Goal: Browse casually: Explore the website without a specific task or goal

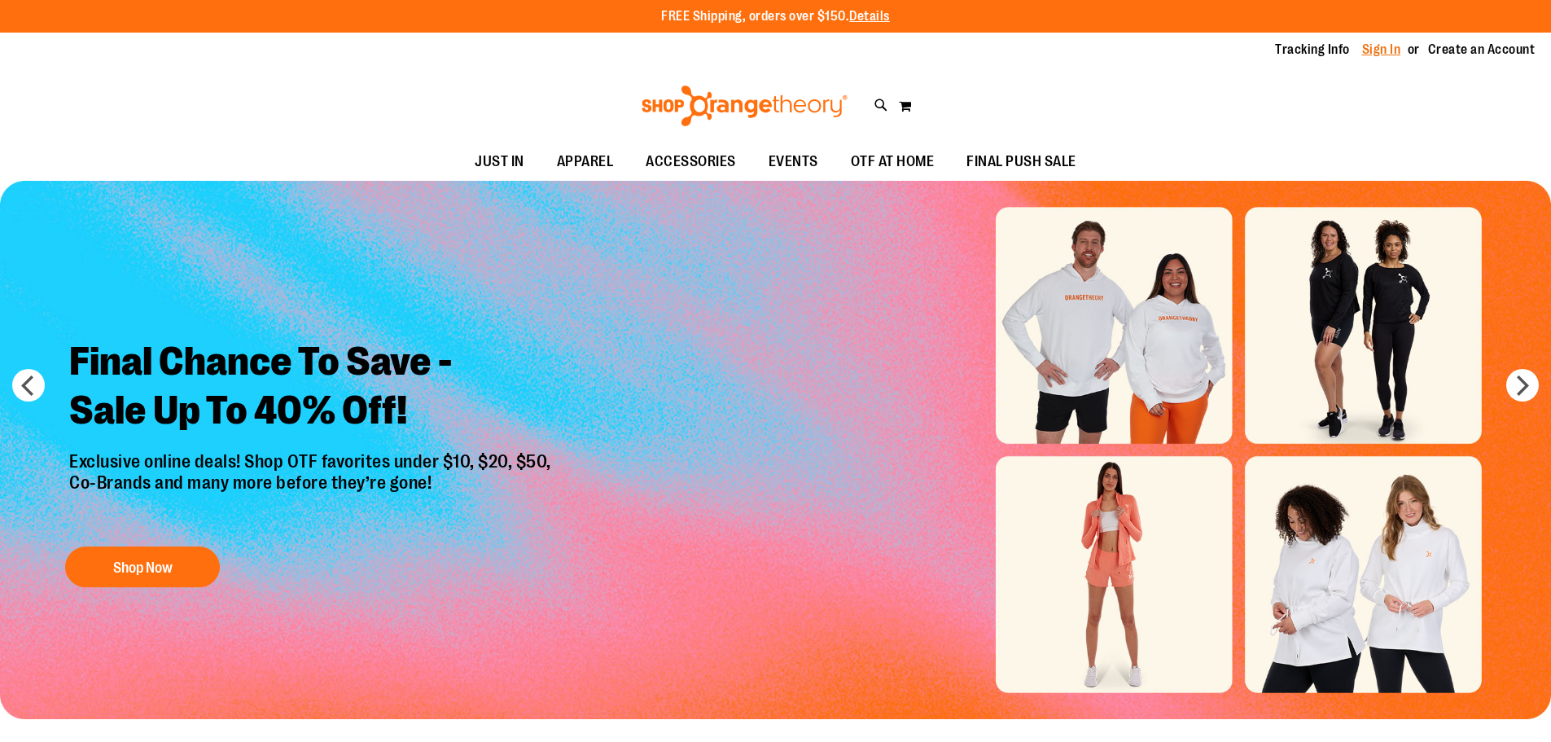
type input "**********"
click at [1367, 54] on link "Sign In" at bounding box center [1381, 50] width 39 height 18
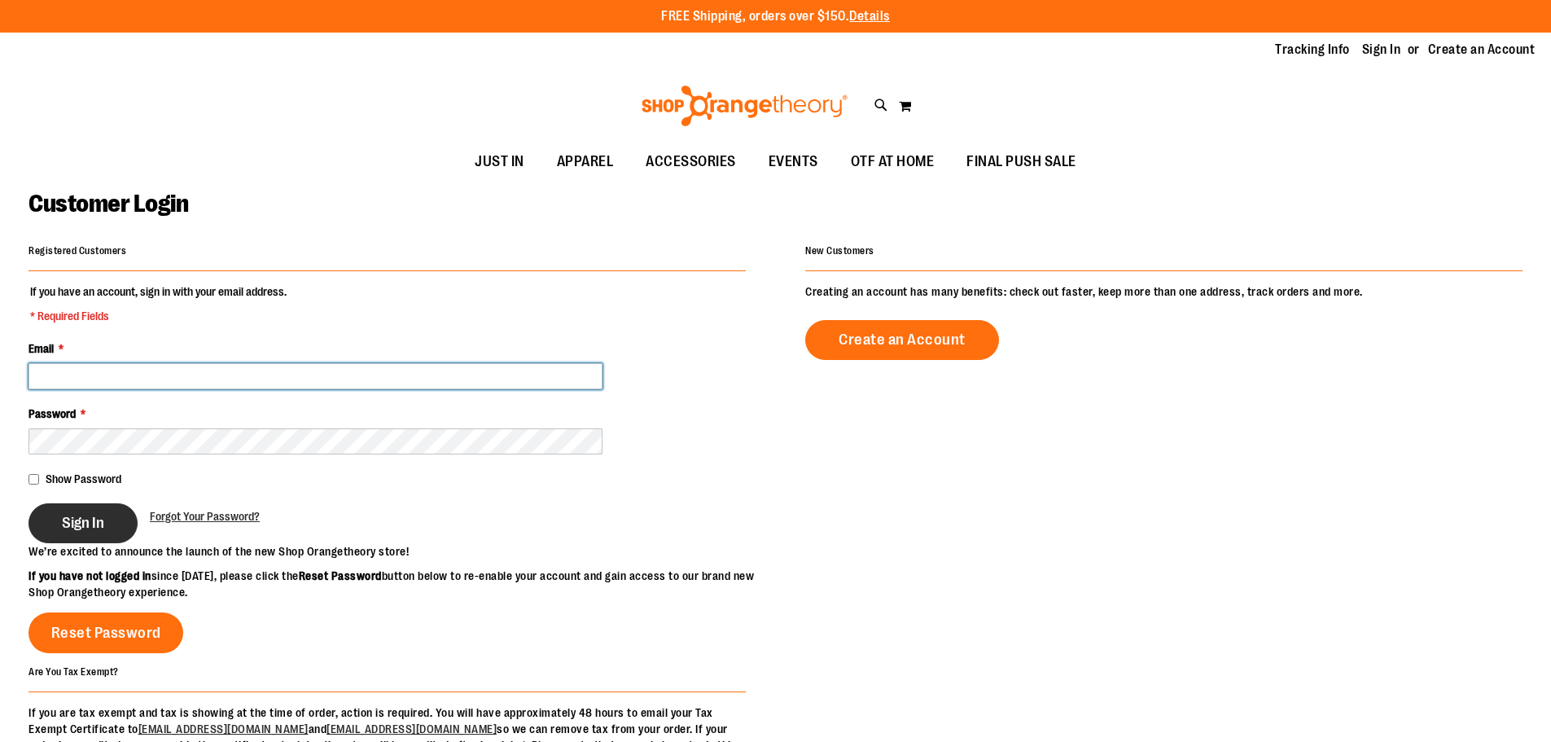
type input "**********"
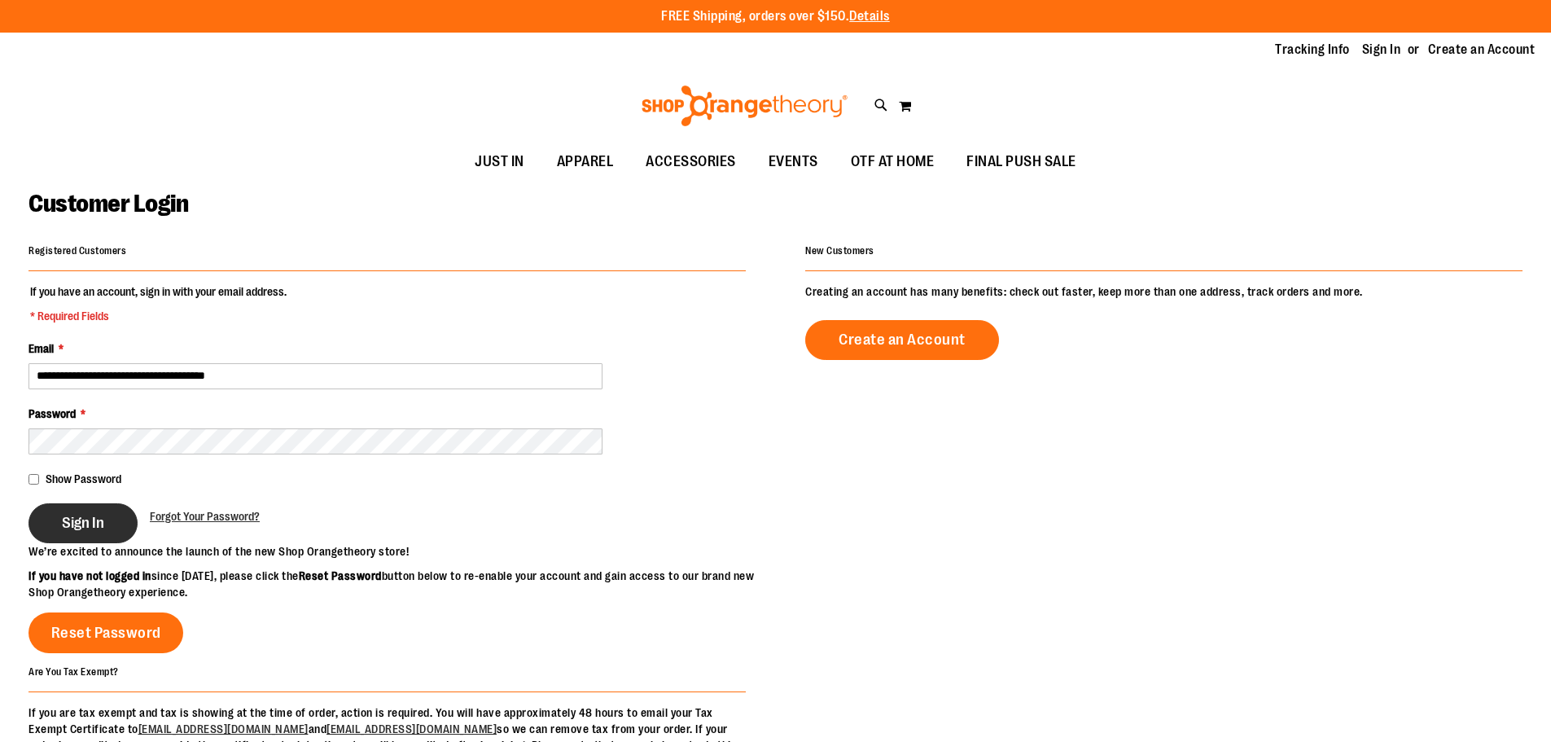
type input "**********"
click at [104, 527] on span "Sign In" at bounding box center [83, 523] width 42 height 18
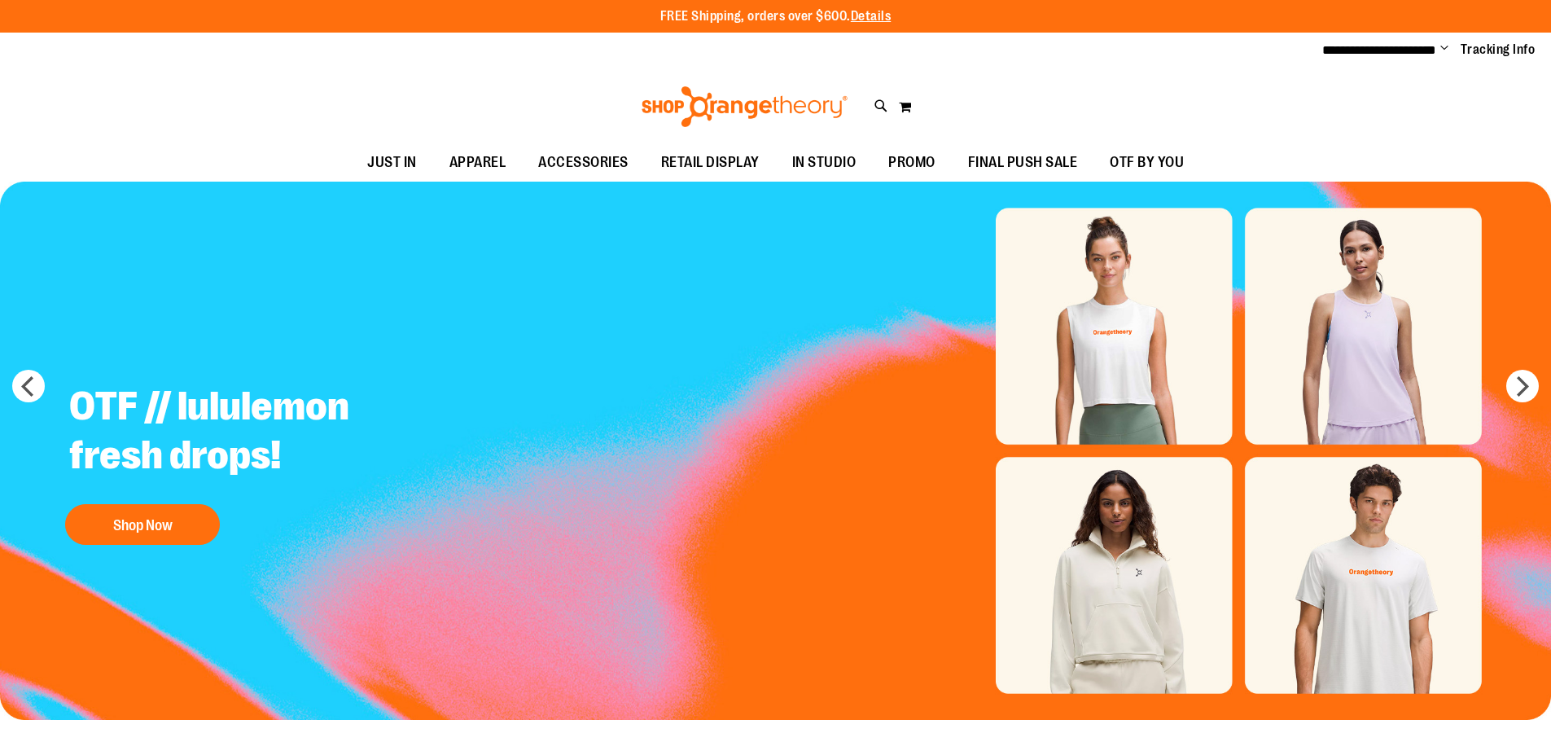
type input "**********"
click at [1156, 302] on img "Slide 1 of 7" at bounding box center [775, 451] width 1551 height 538
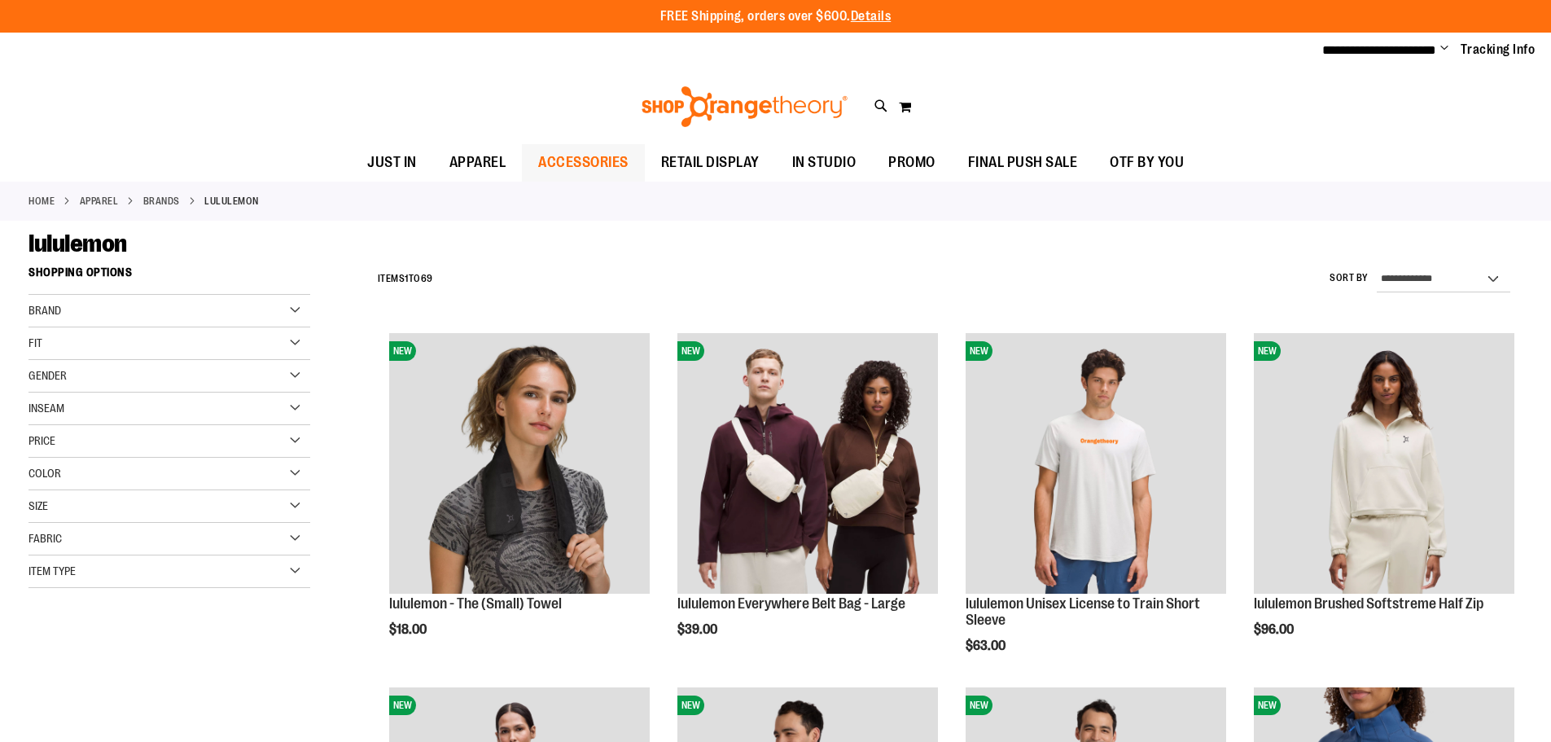
type input "**********"
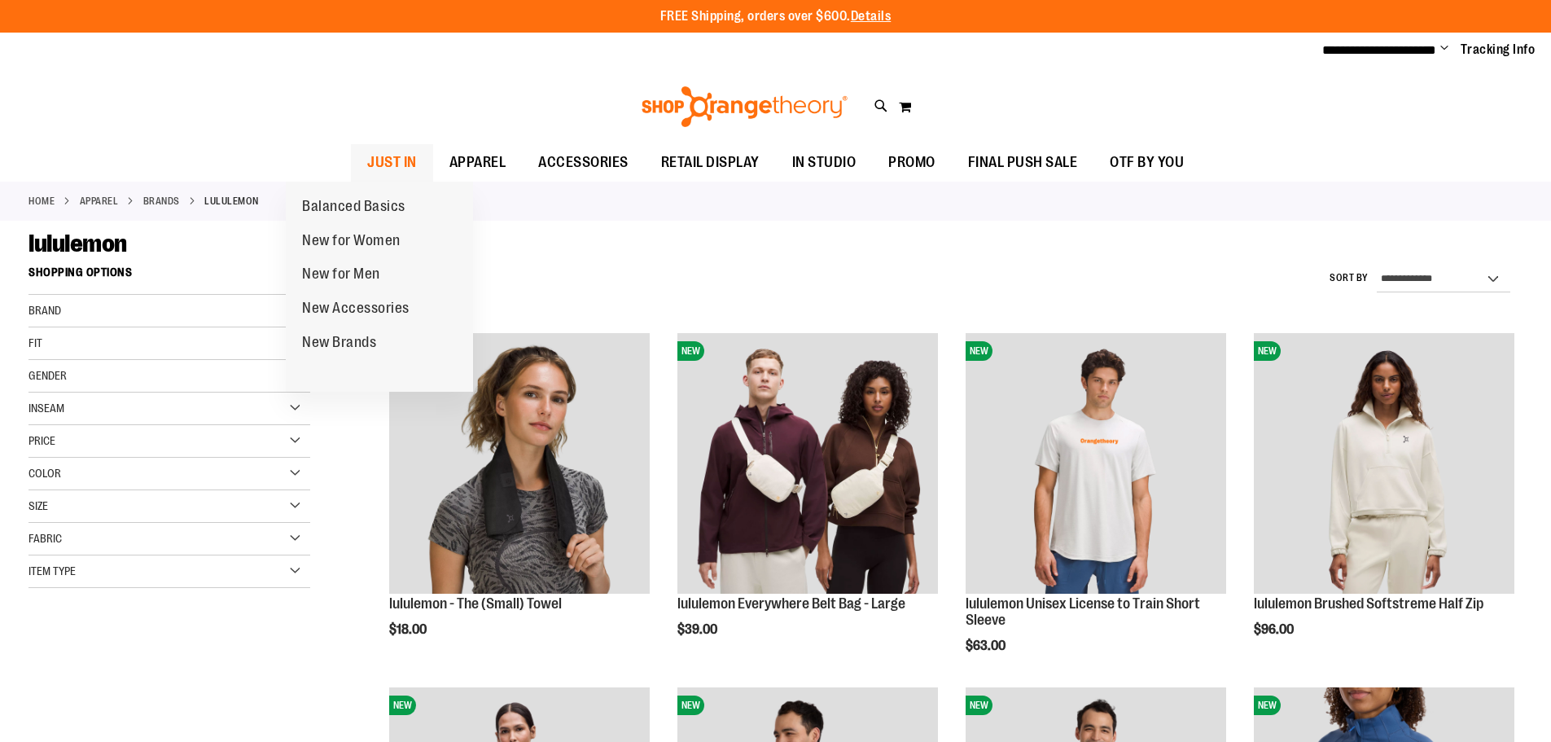
click at [367, 164] on span "JUST IN" at bounding box center [392, 162] width 50 height 37
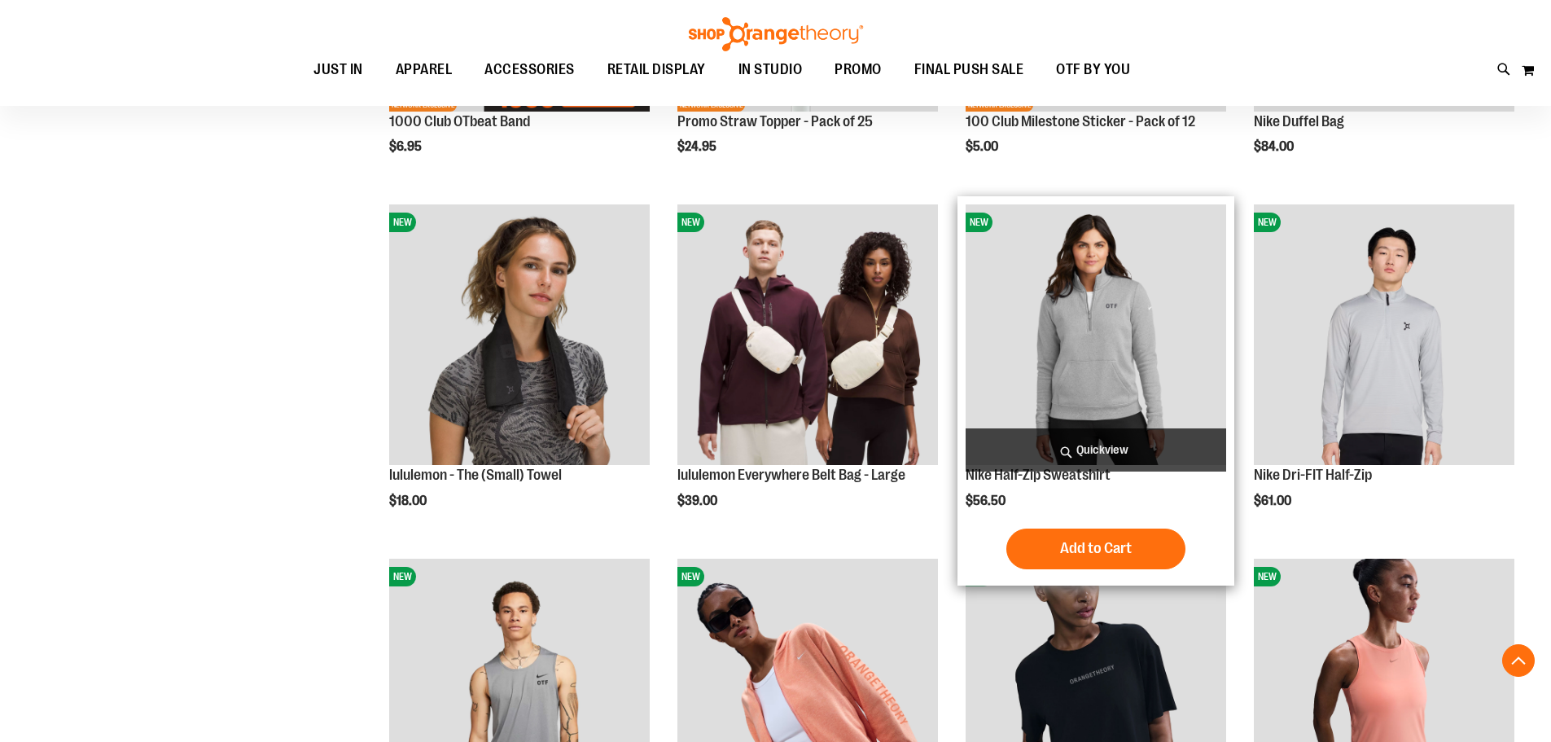
scroll to position [1330, 0]
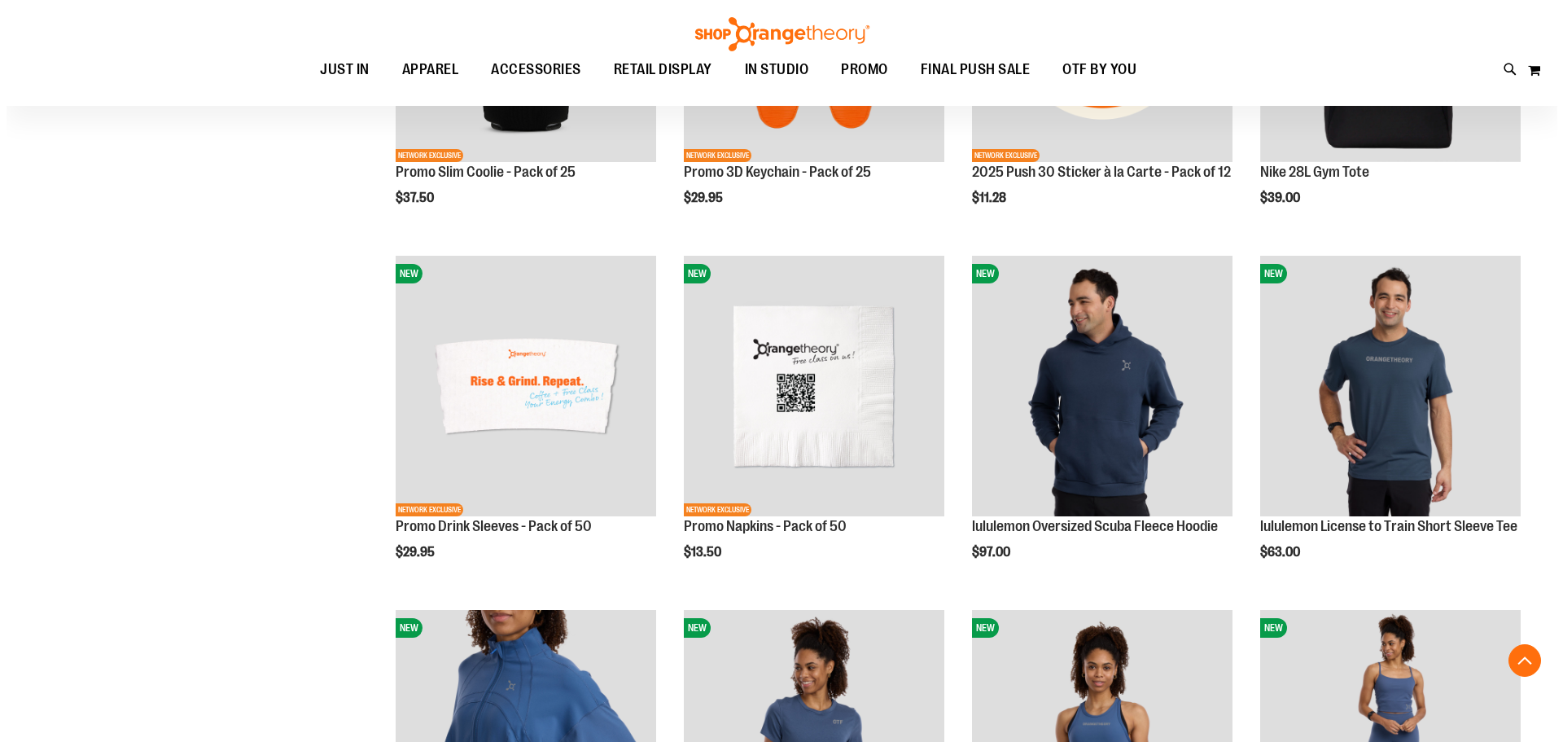
scroll to position [2555, 0]
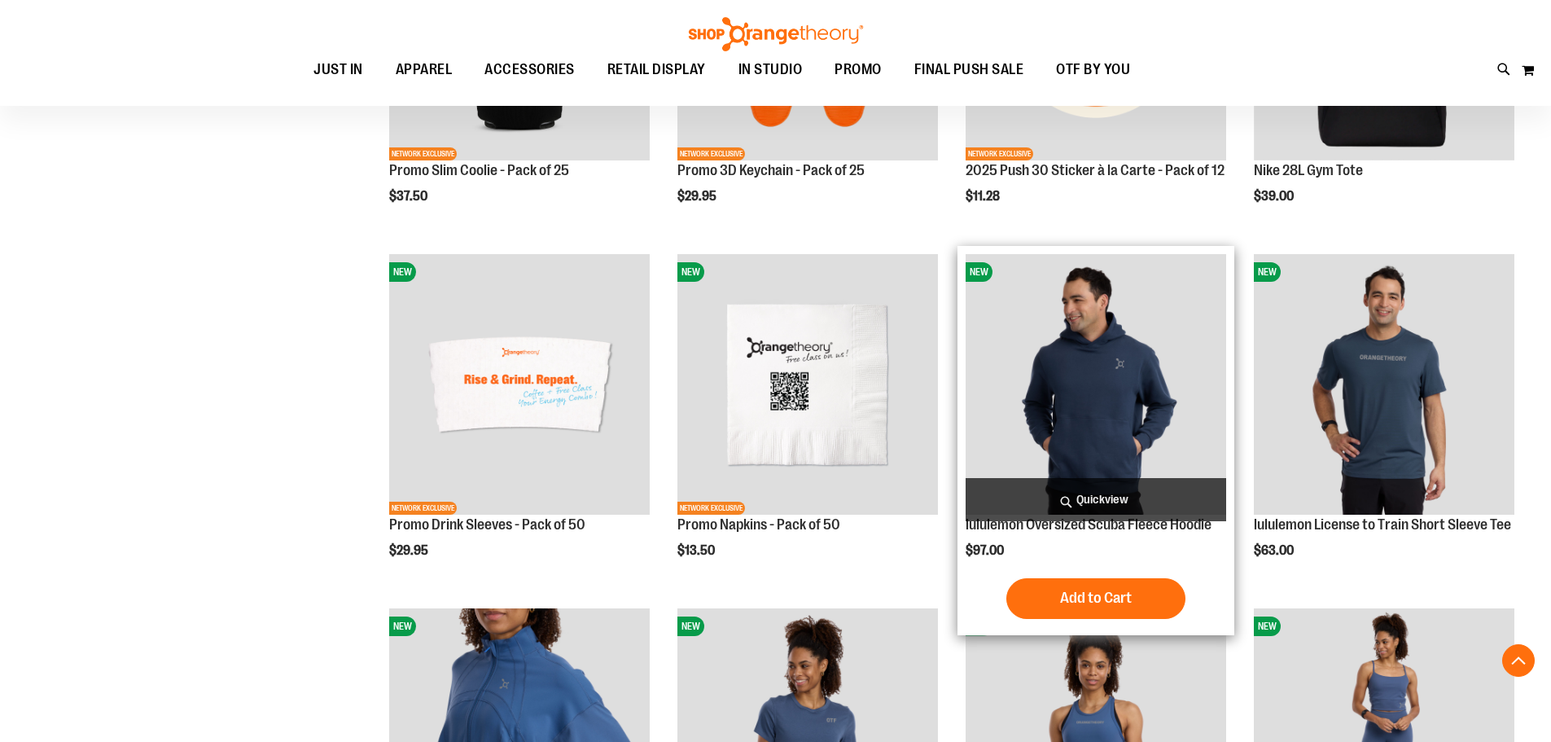
type input "**********"
click at [1053, 511] on span "Quickview" at bounding box center [1096, 499] width 261 height 43
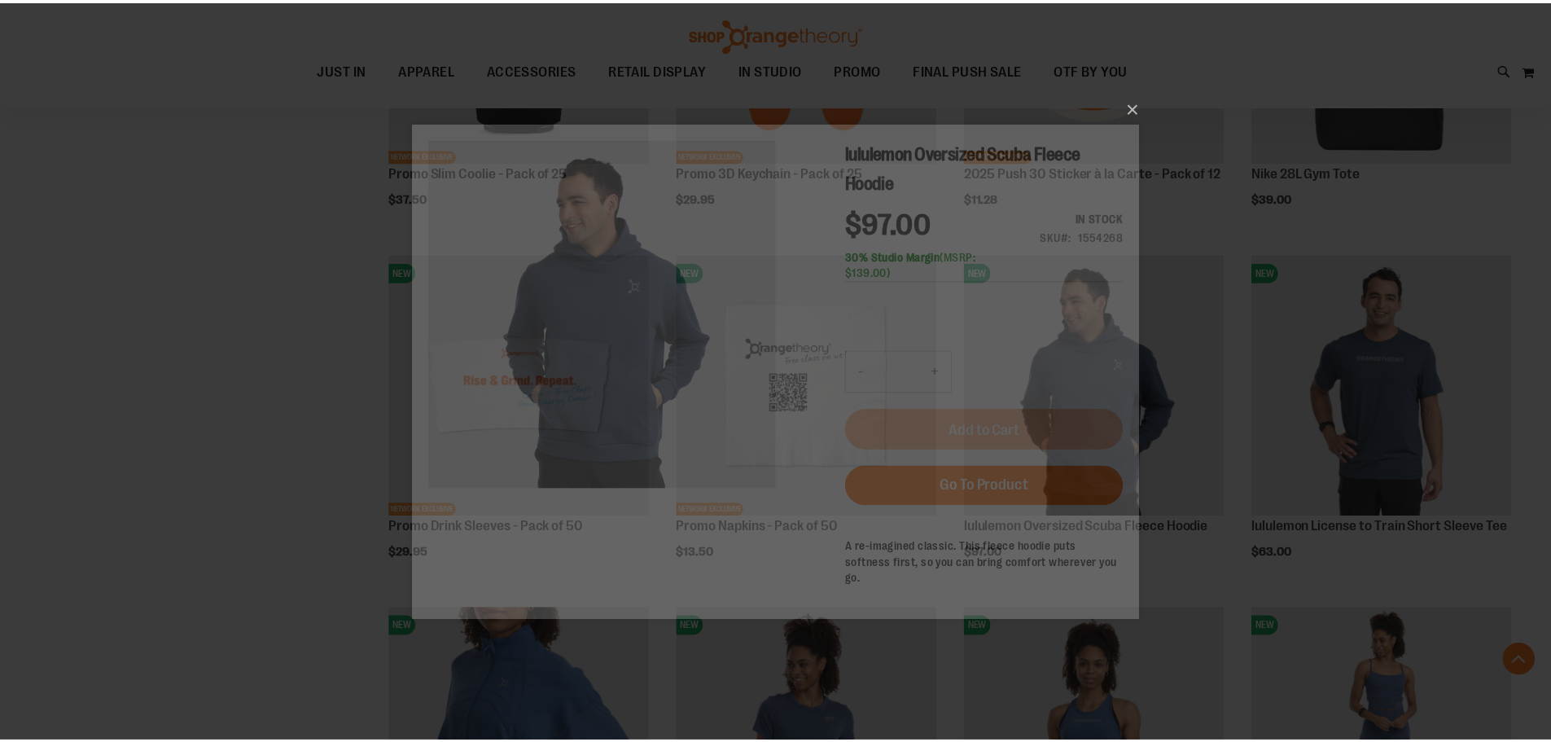
scroll to position [0, 0]
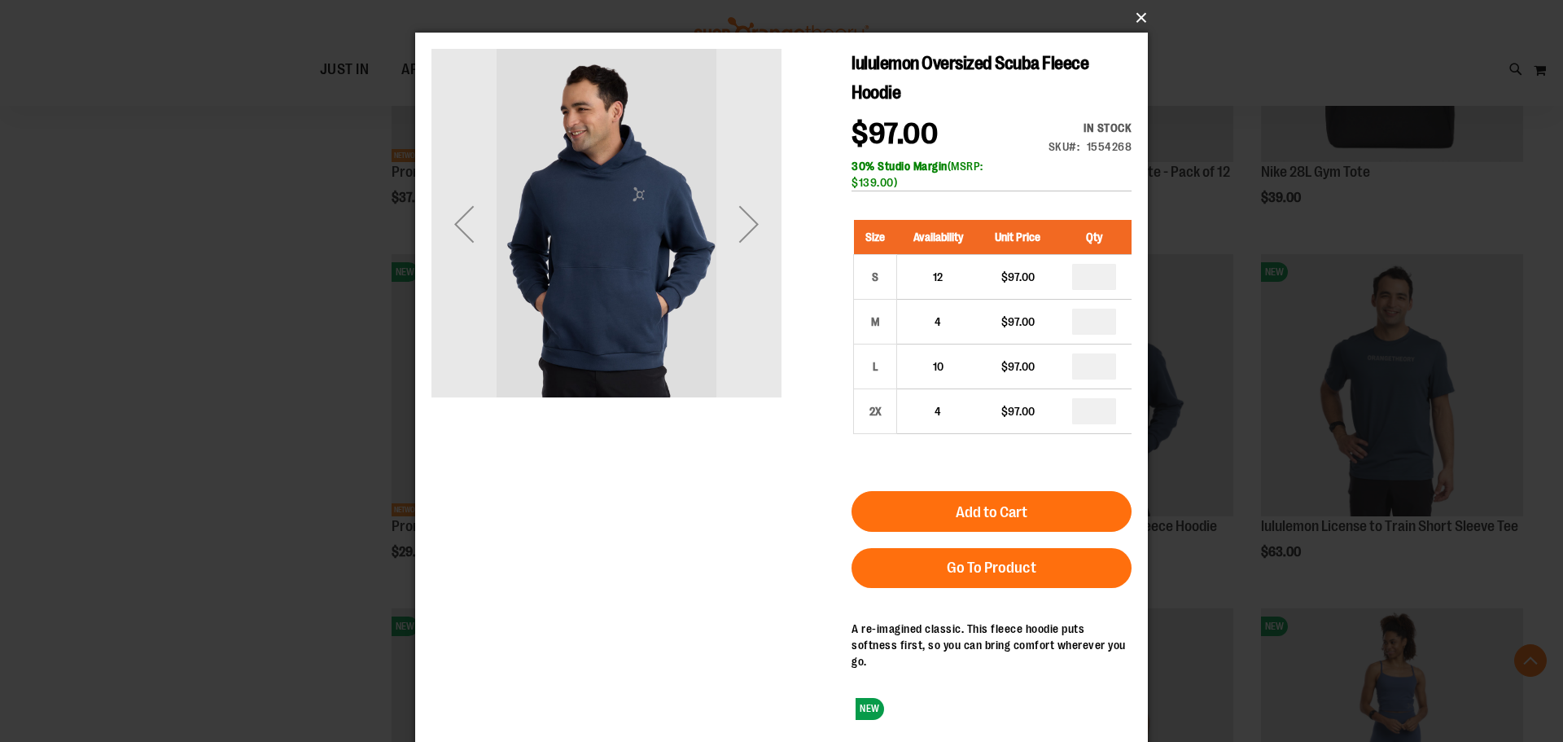
click at [1135, 20] on button "×" at bounding box center [786, 18] width 733 height 36
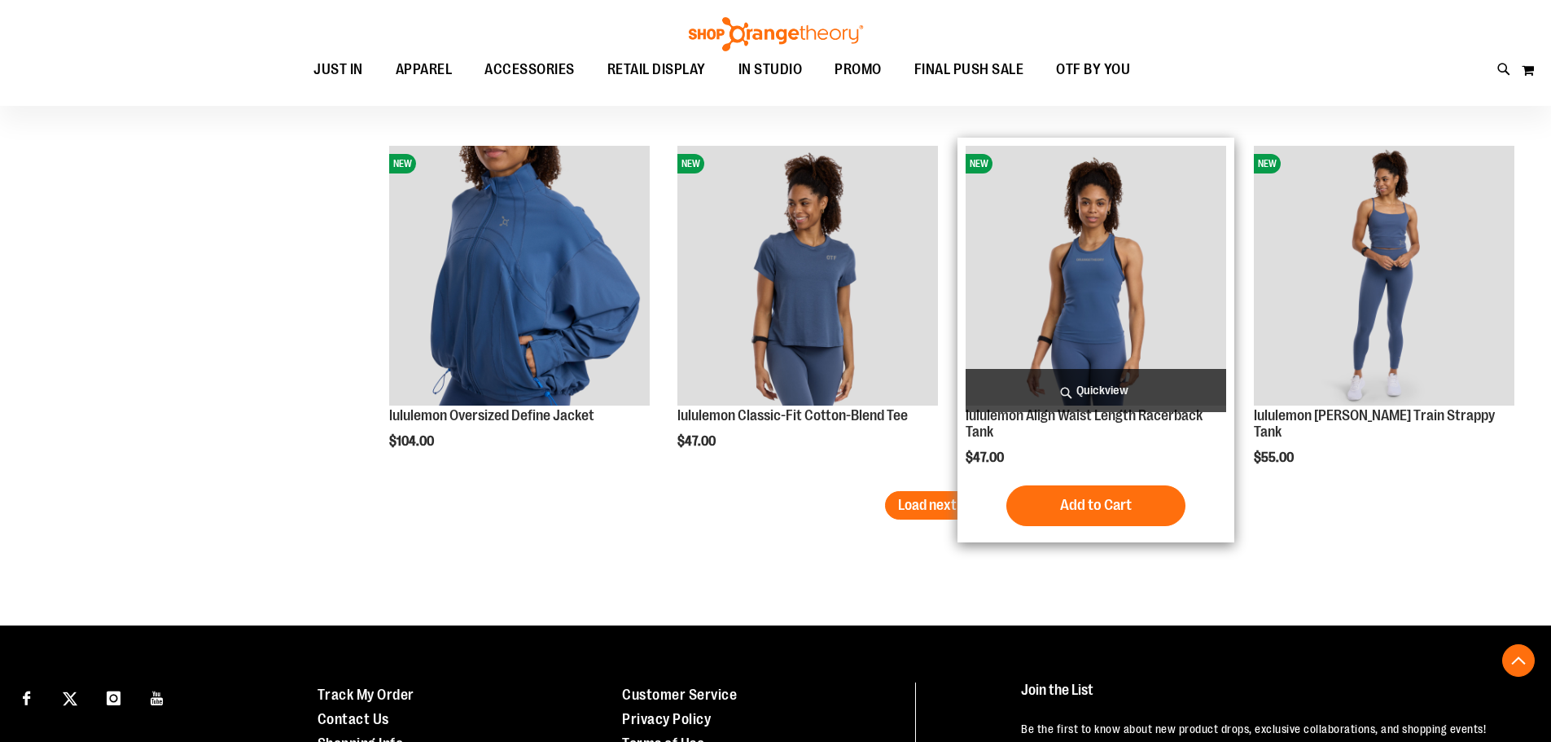
scroll to position [3043, 0]
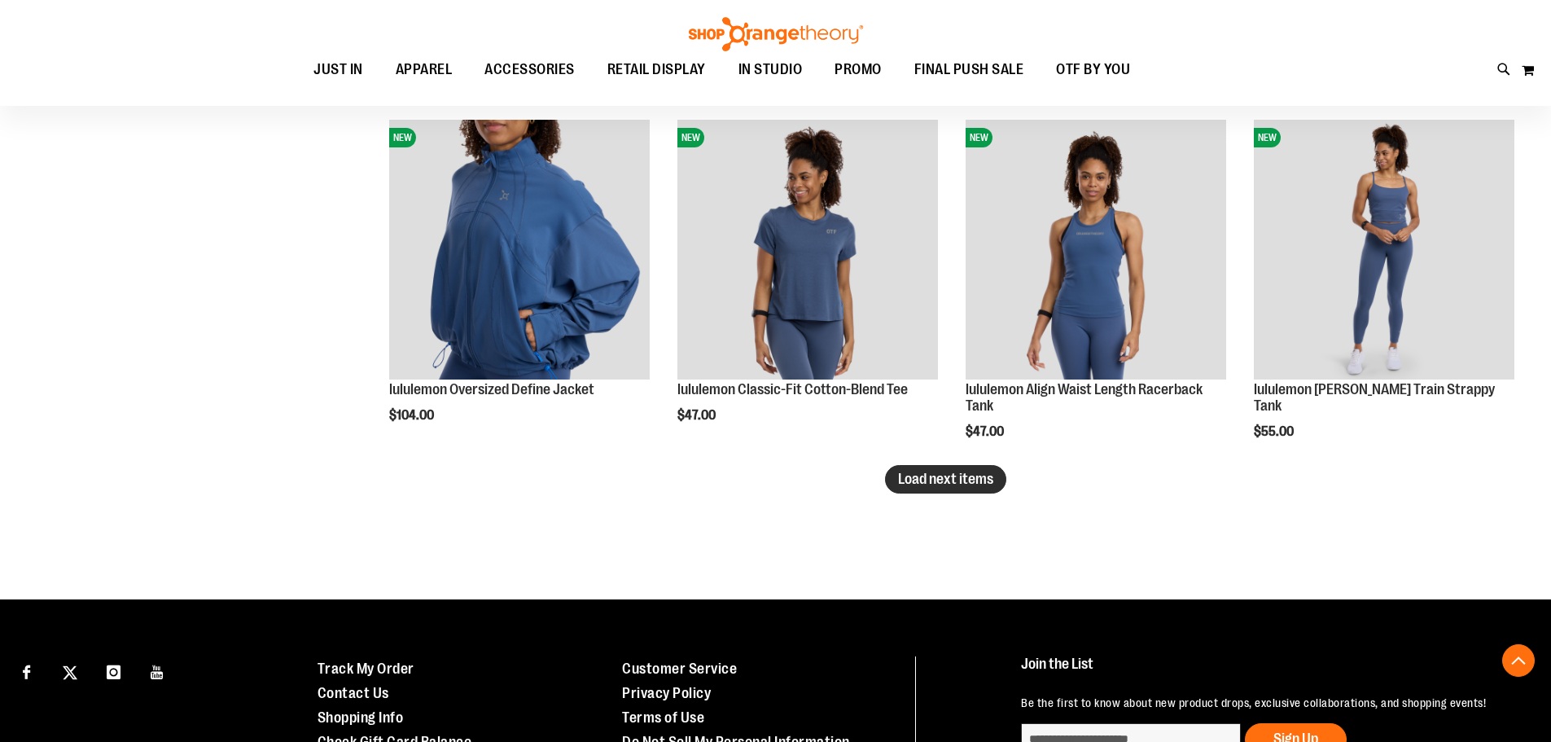
click at [900, 485] on span "Load next items" at bounding box center [945, 479] width 95 height 16
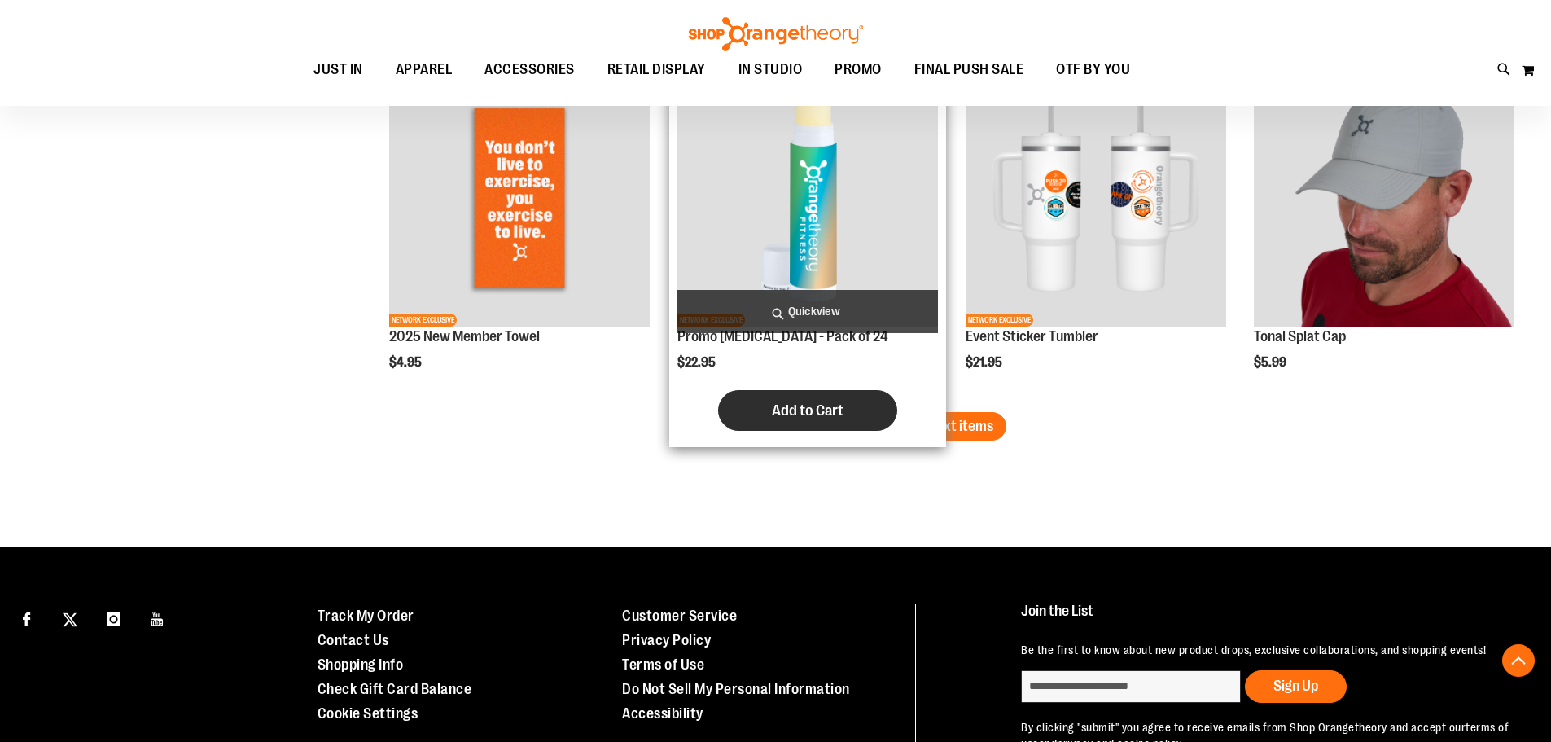
scroll to position [4264, 0]
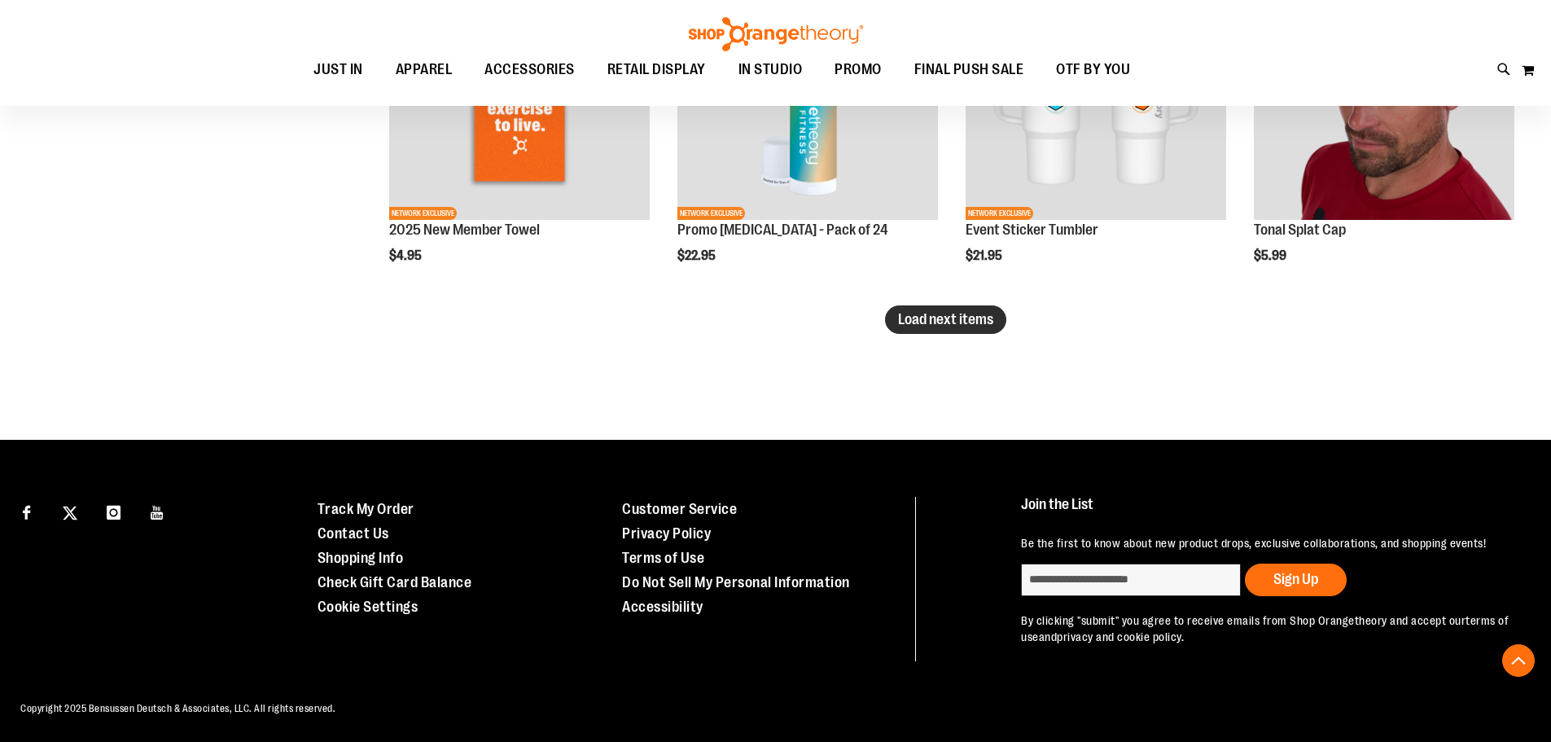
click at [948, 317] on span "Load next items" at bounding box center [945, 319] width 95 height 16
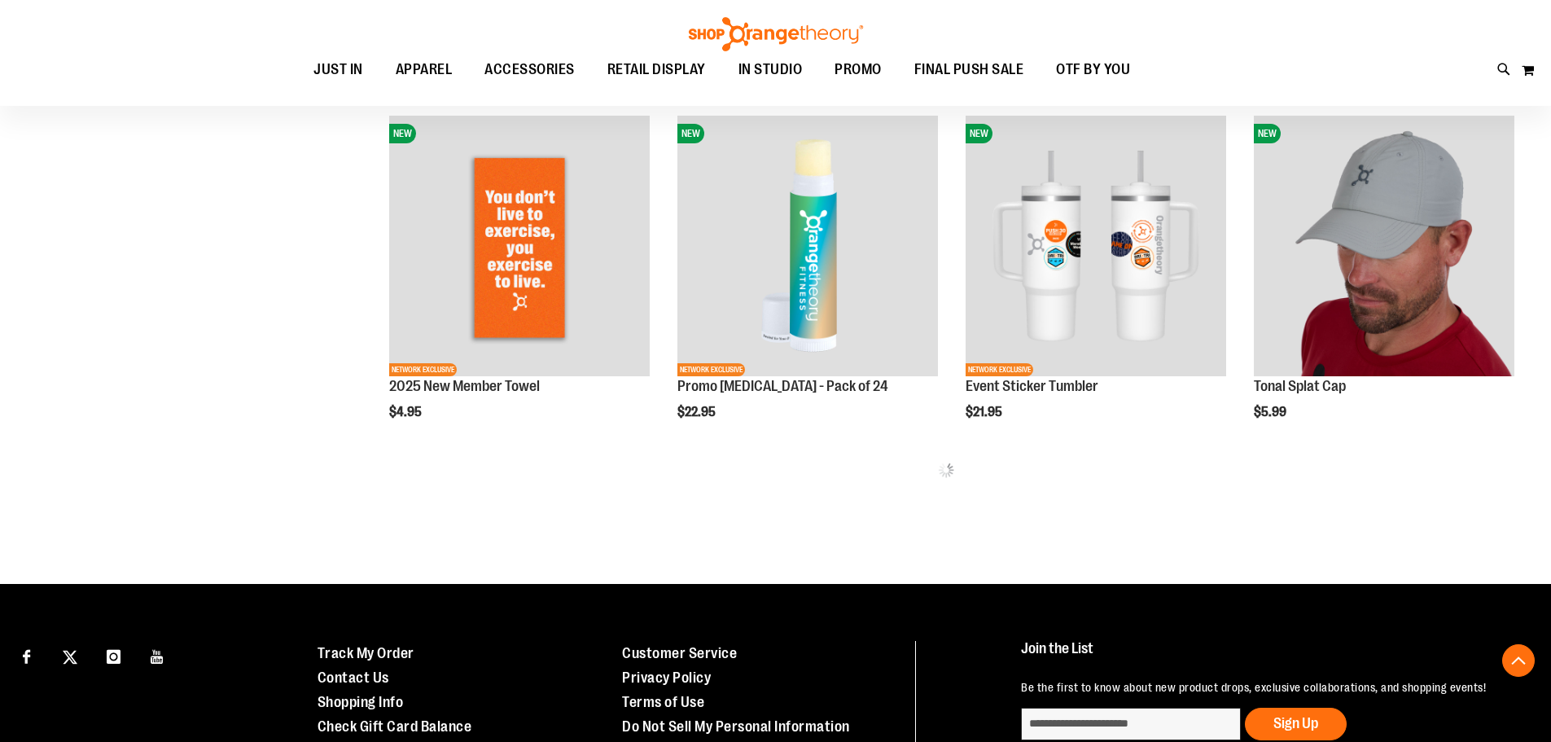
scroll to position [4101, 0]
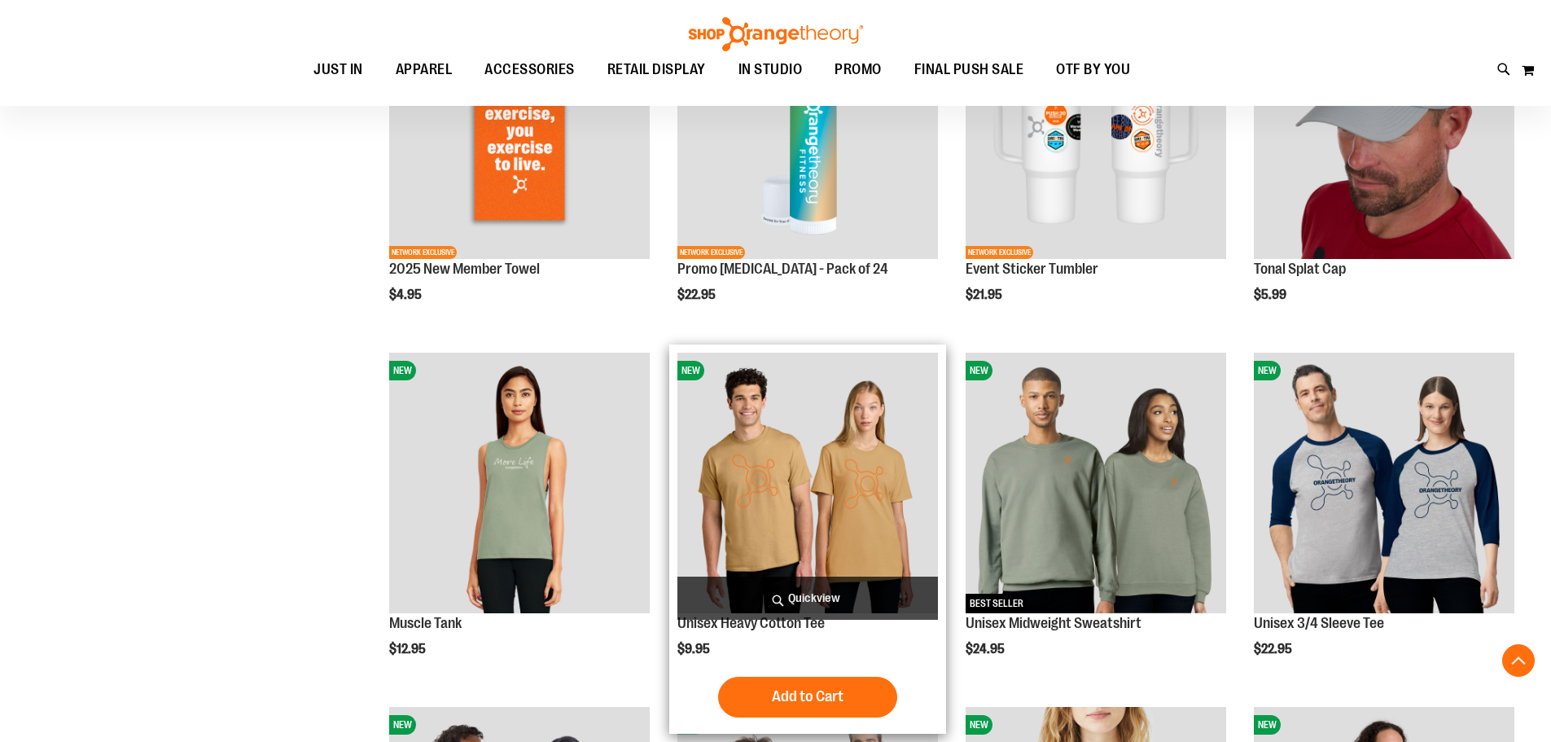
scroll to position [4183, 0]
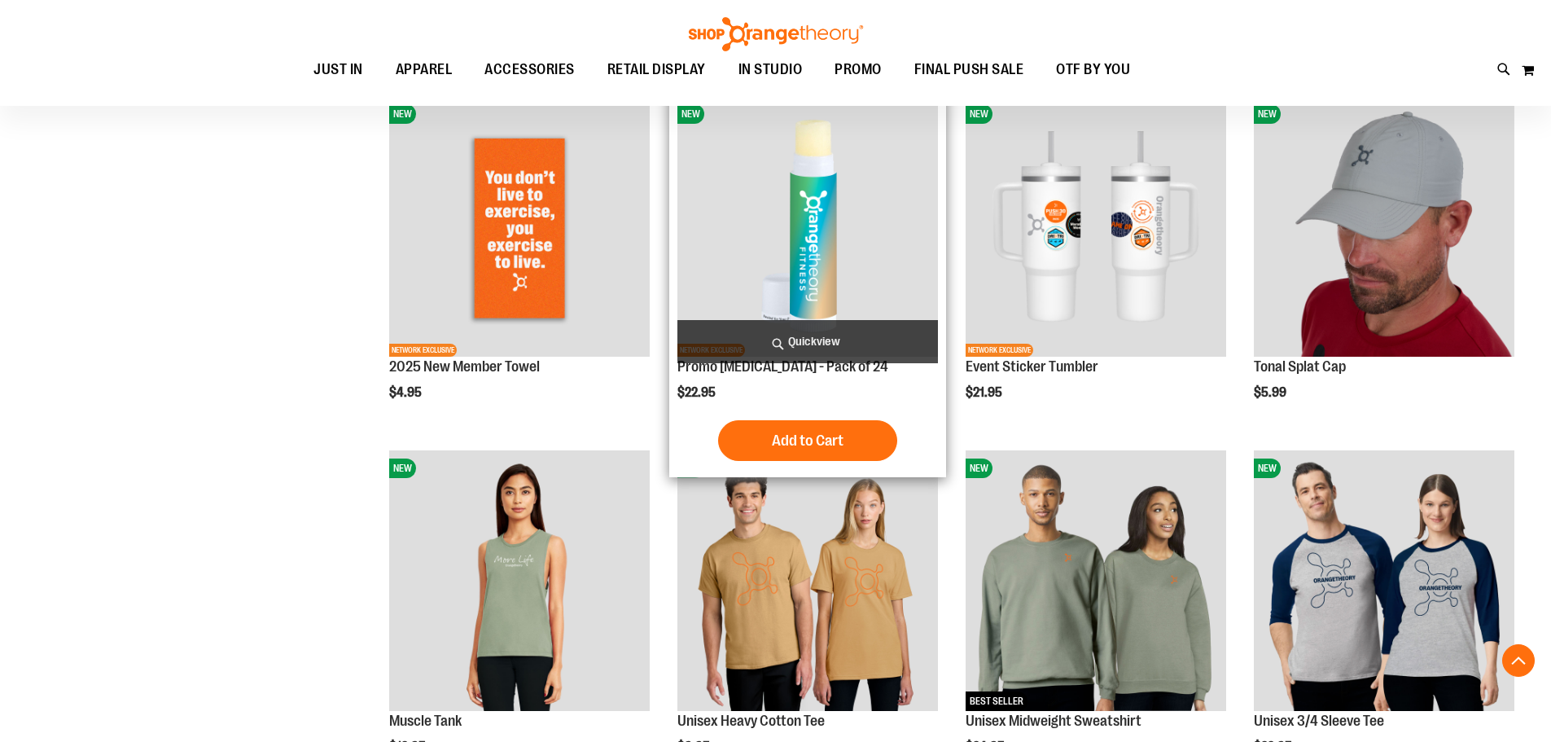
scroll to position [4101, 0]
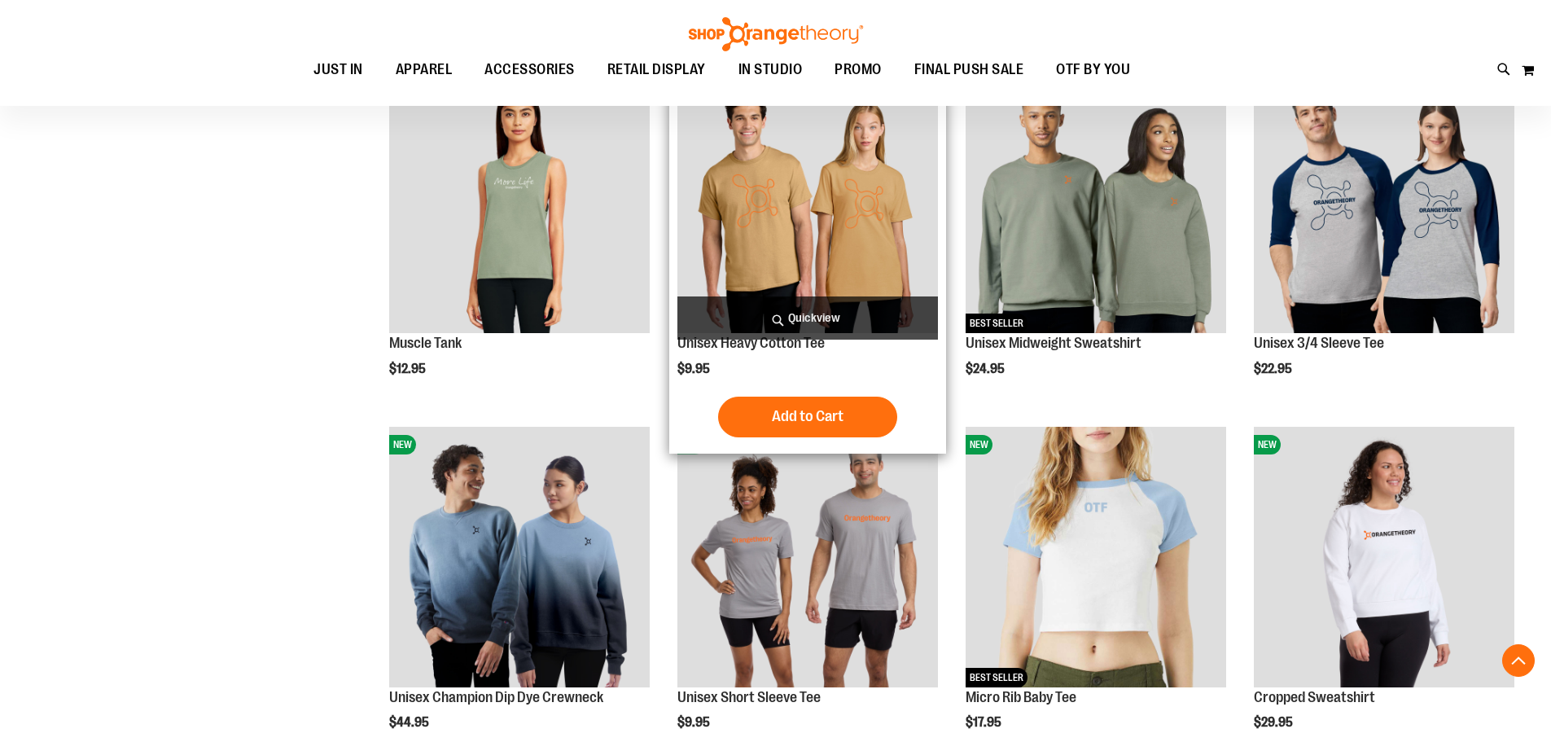
scroll to position [4753, 0]
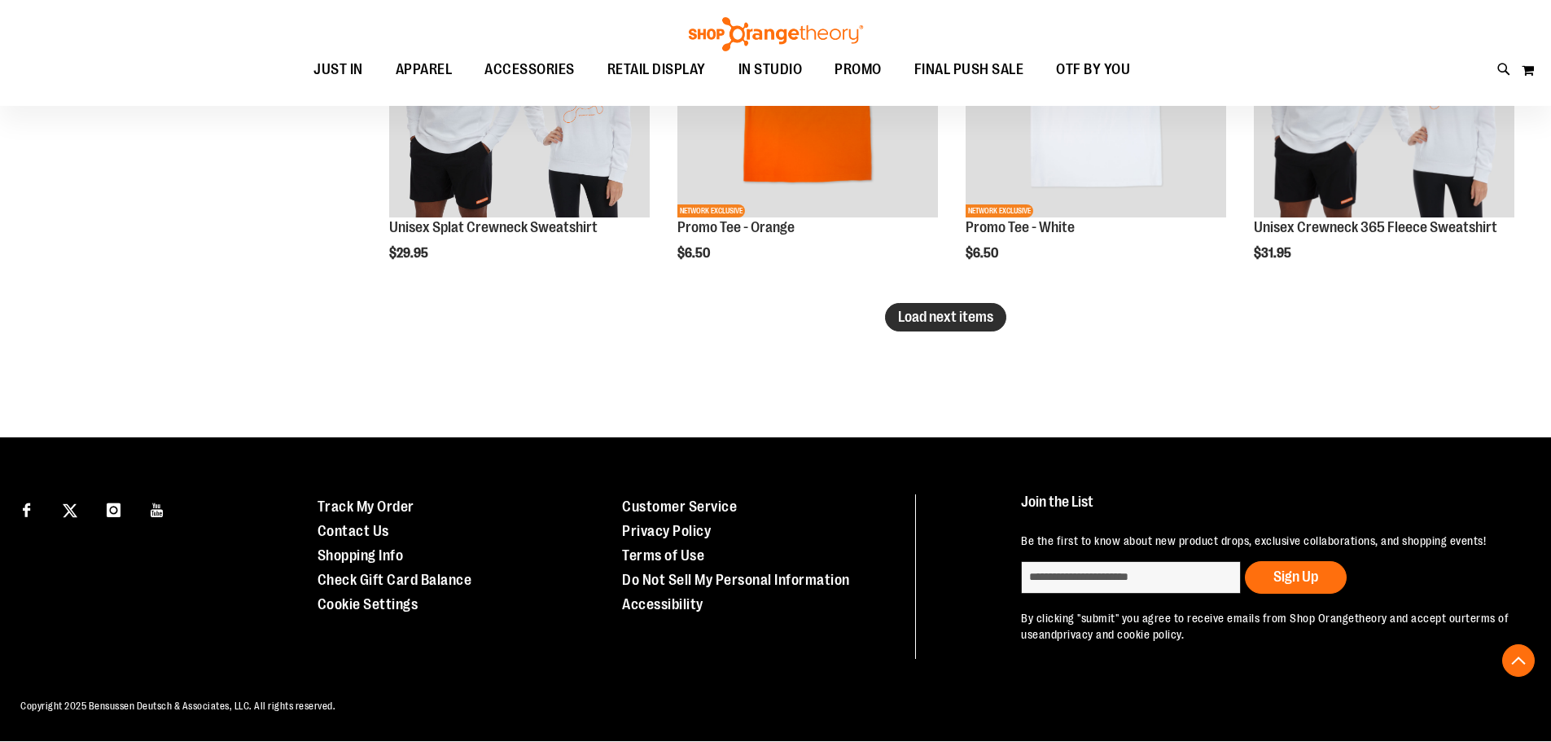
click at [950, 309] on span "Load next items" at bounding box center [945, 317] width 95 height 16
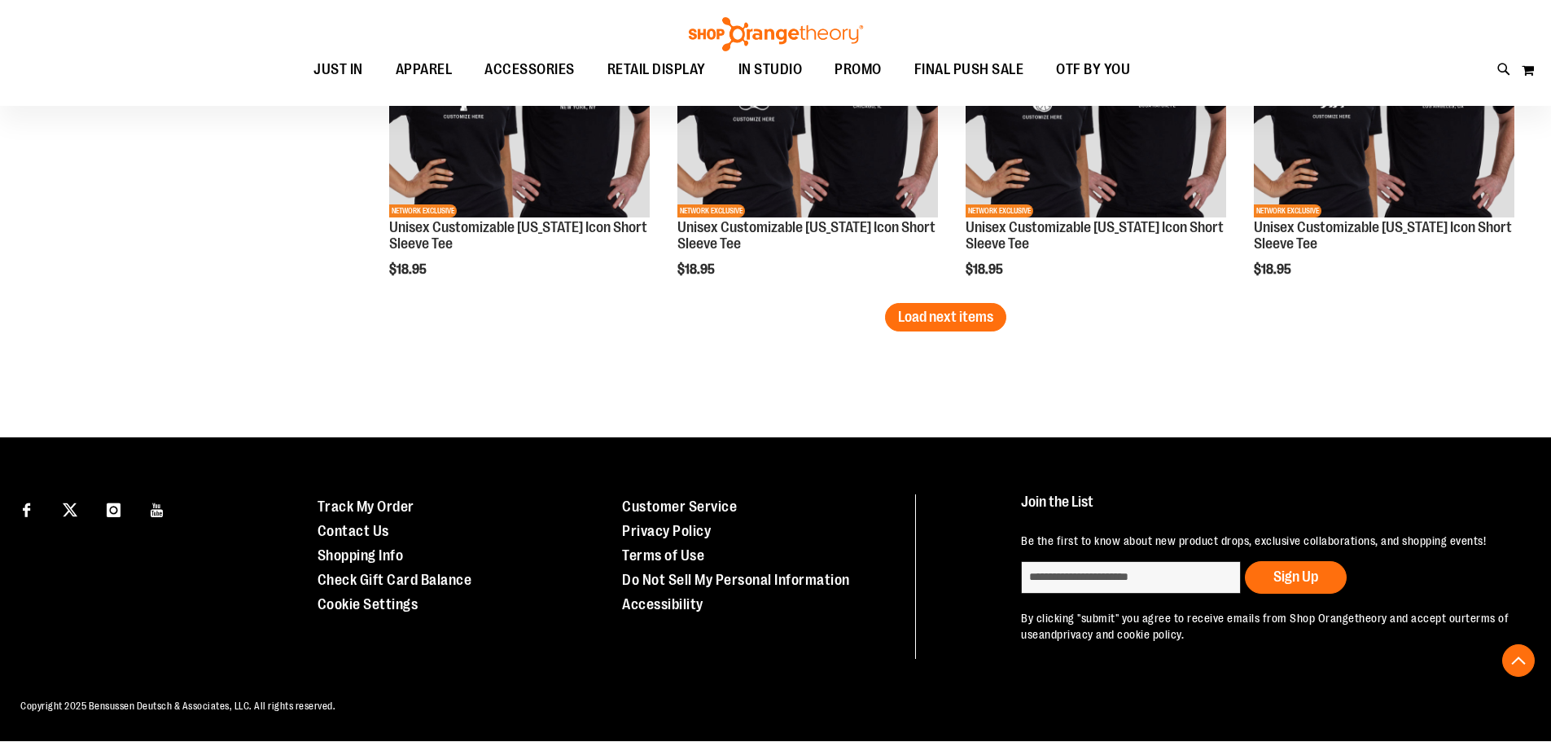
click at [952, 309] on span "Load next items" at bounding box center [945, 317] width 95 height 16
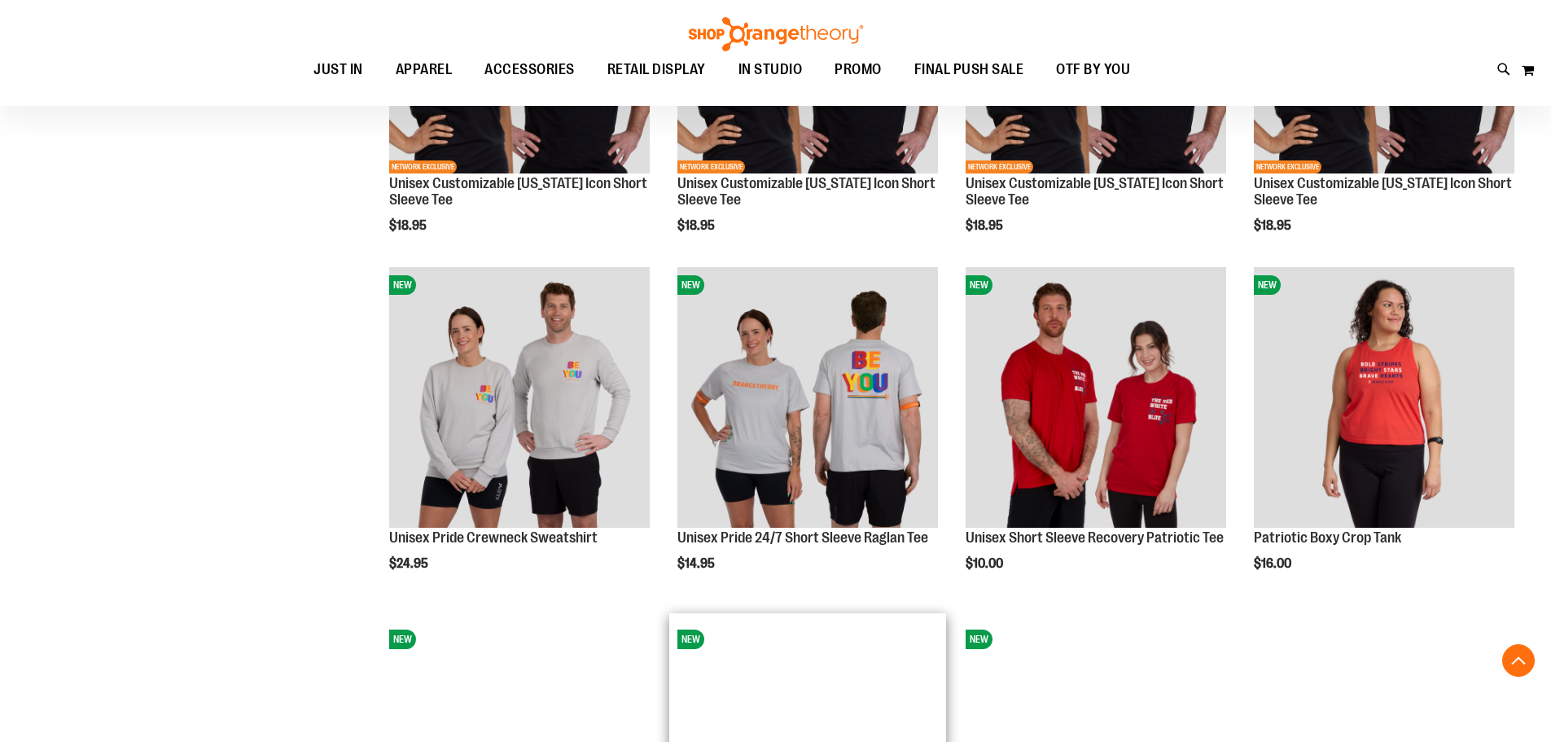
scroll to position [5864, 0]
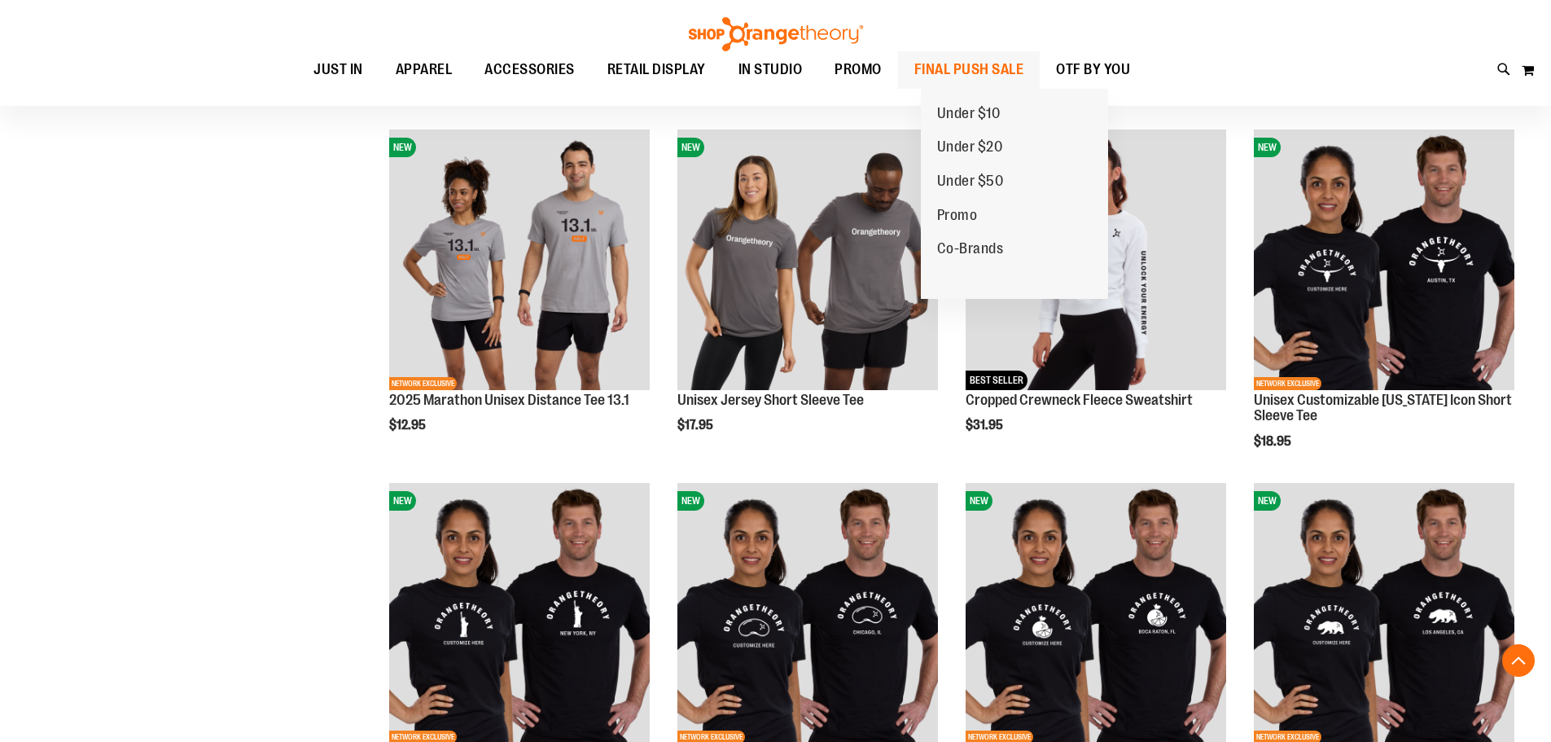
click at [987, 70] on span "FINAL PUSH SALE" at bounding box center [969, 69] width 110 height 37
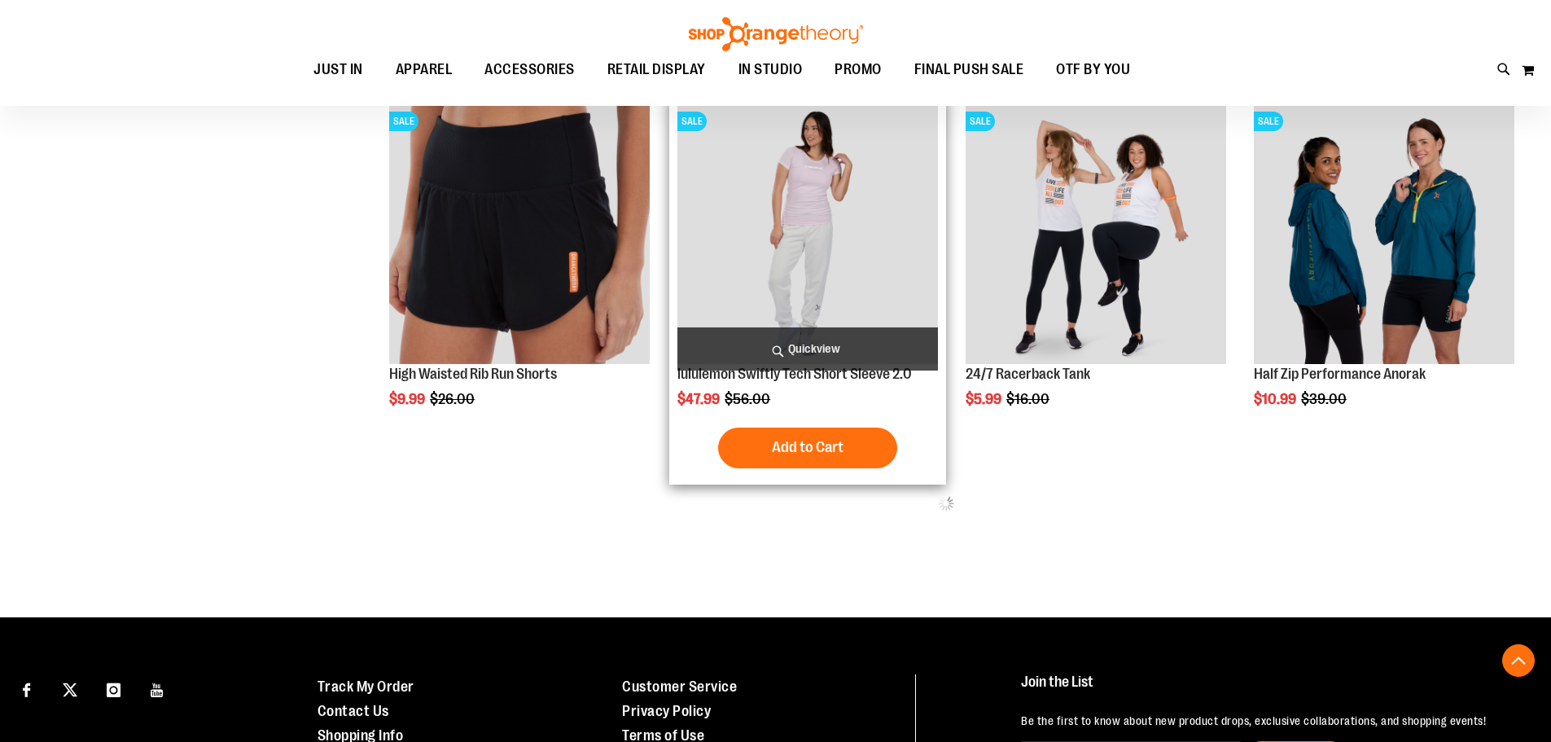
scroll to position [1224, 0]
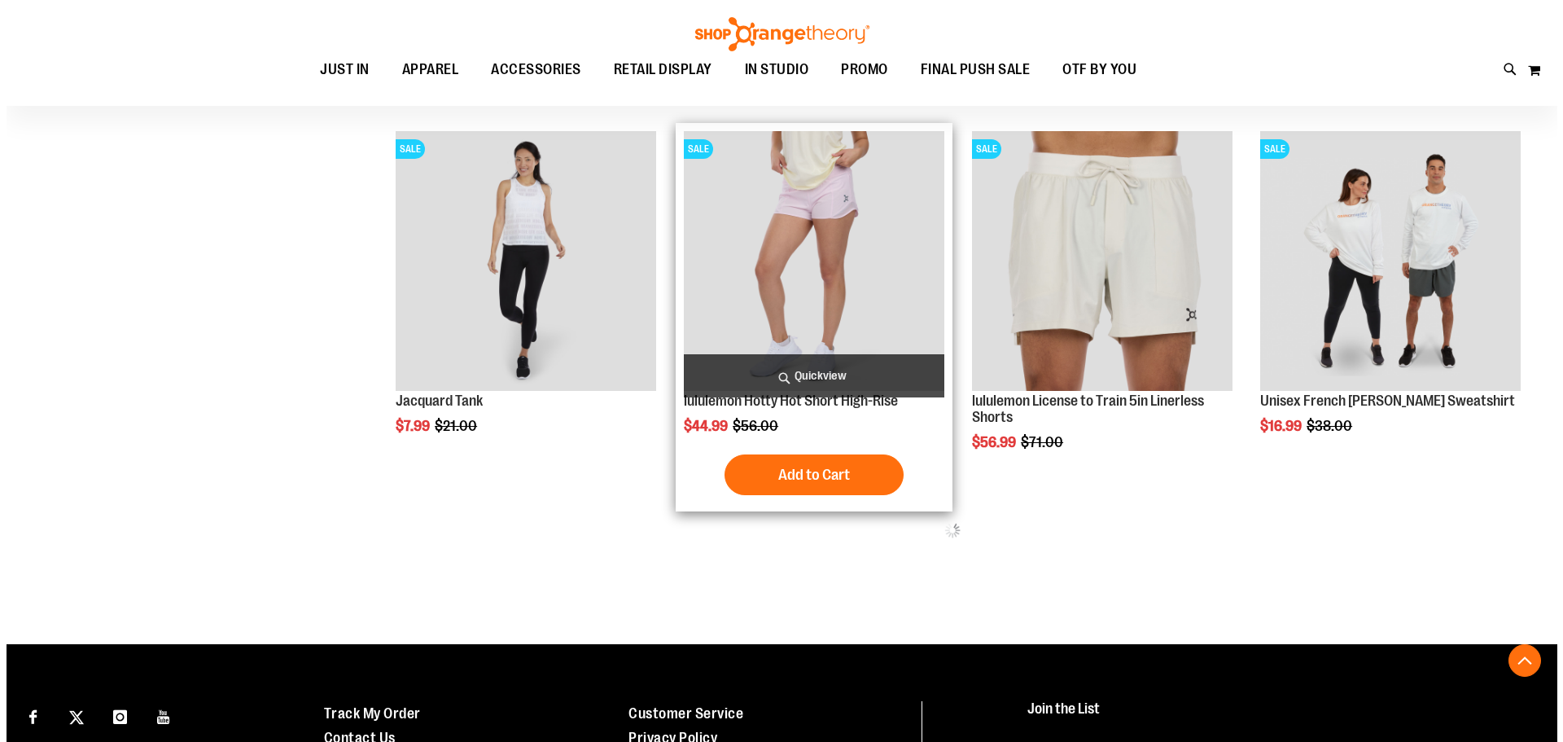
scroll to position [2178, 0]
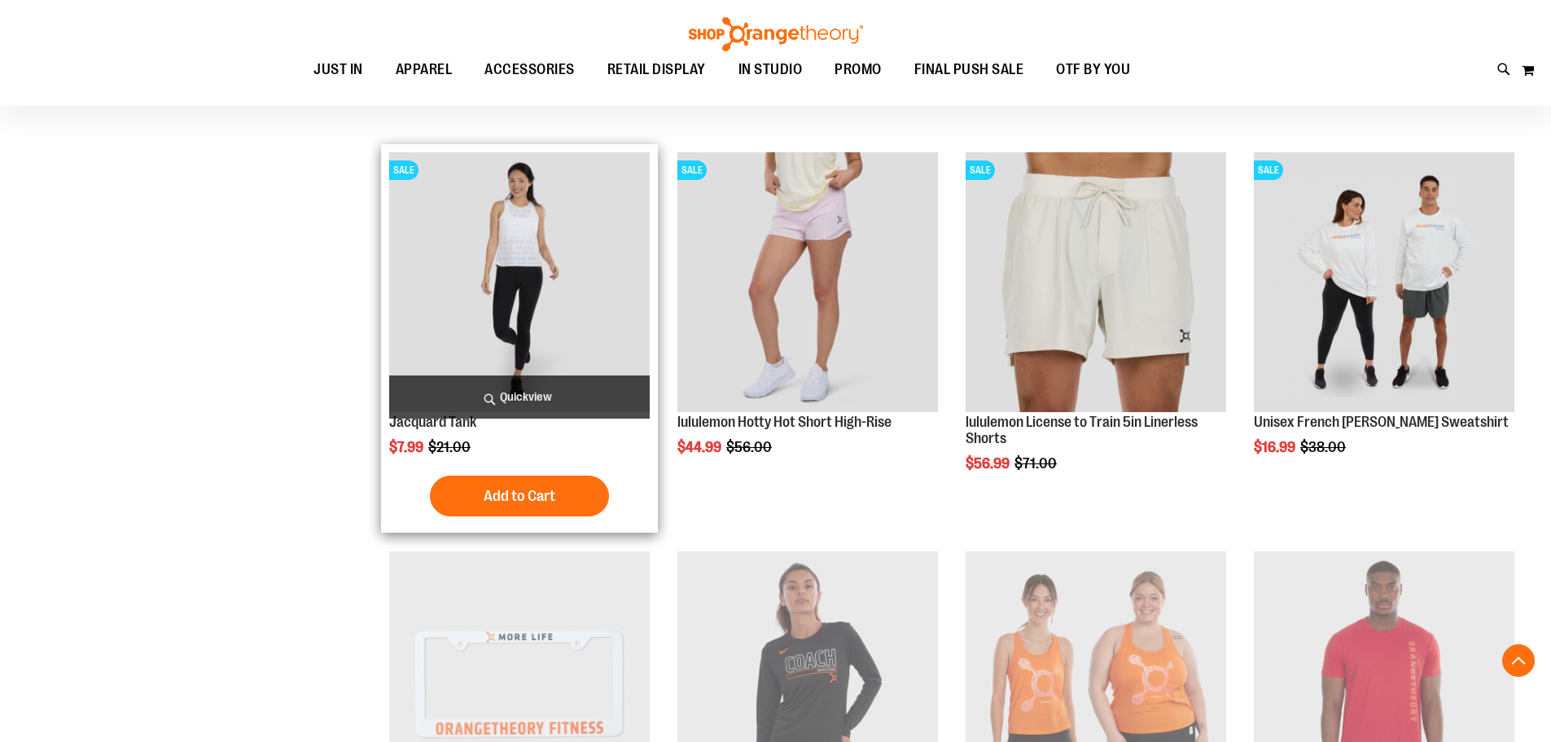
type input "**********"
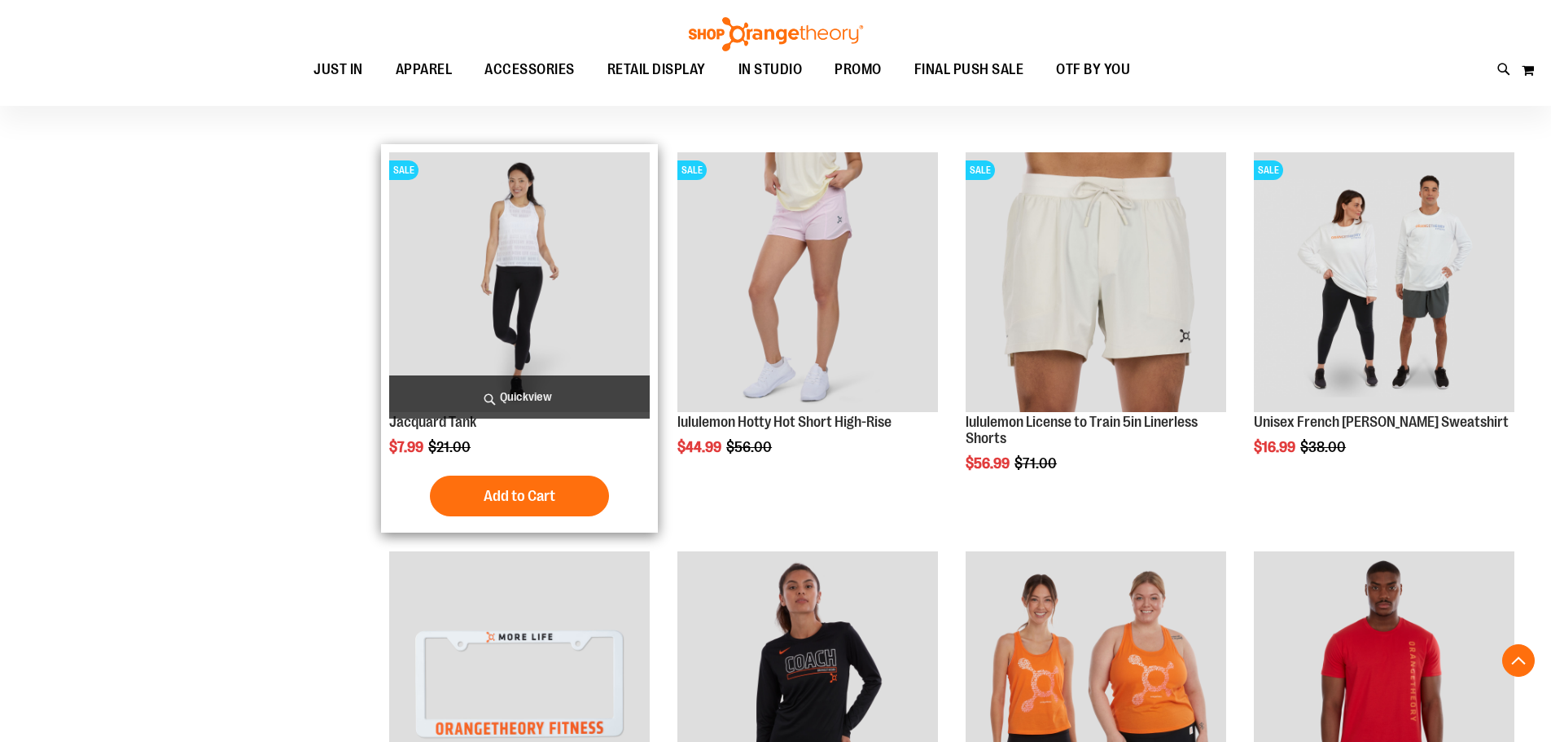
click at [541, 388] on span "Quickview" at bounding box center [519, 396] width 261 height 43
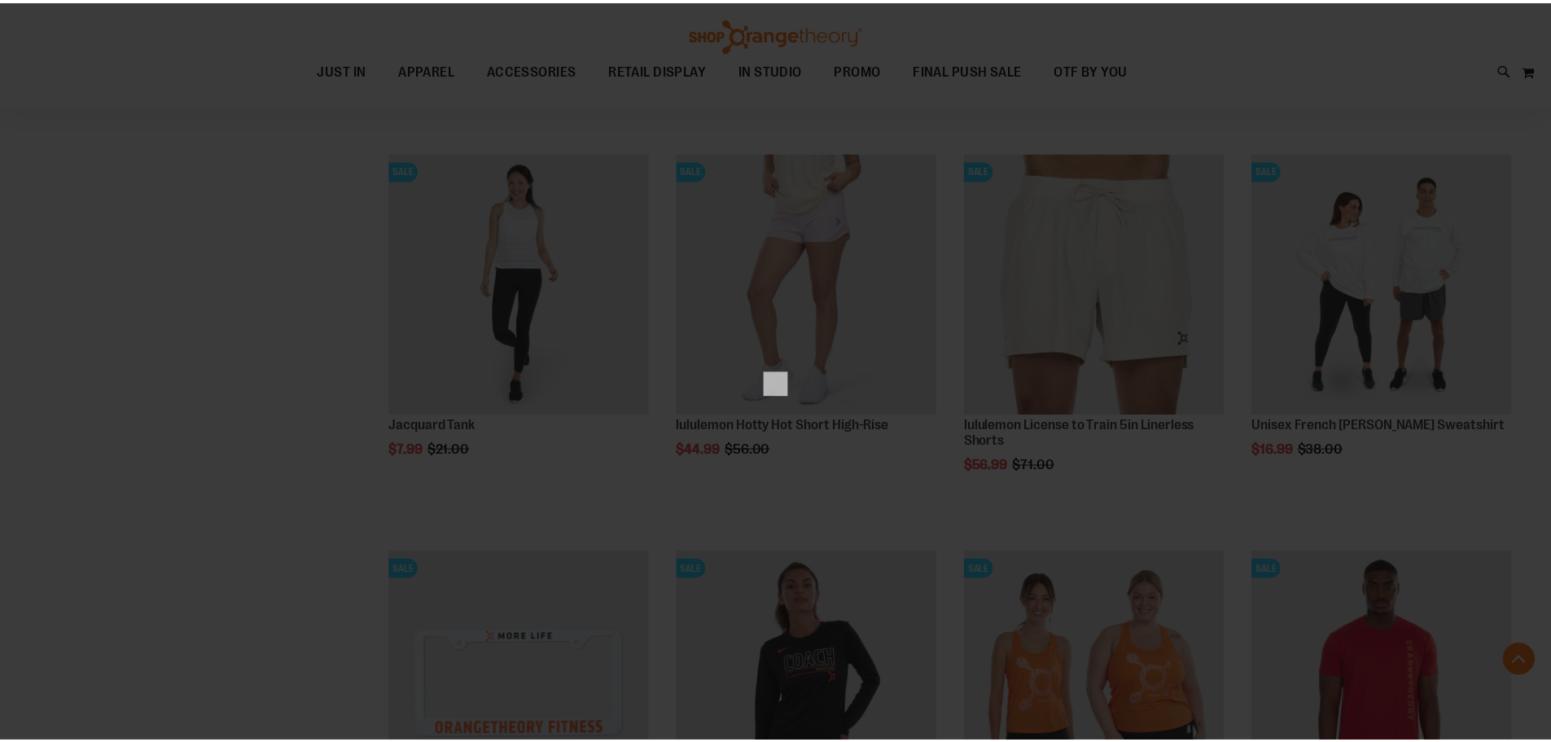
scroll to position [0, 0]
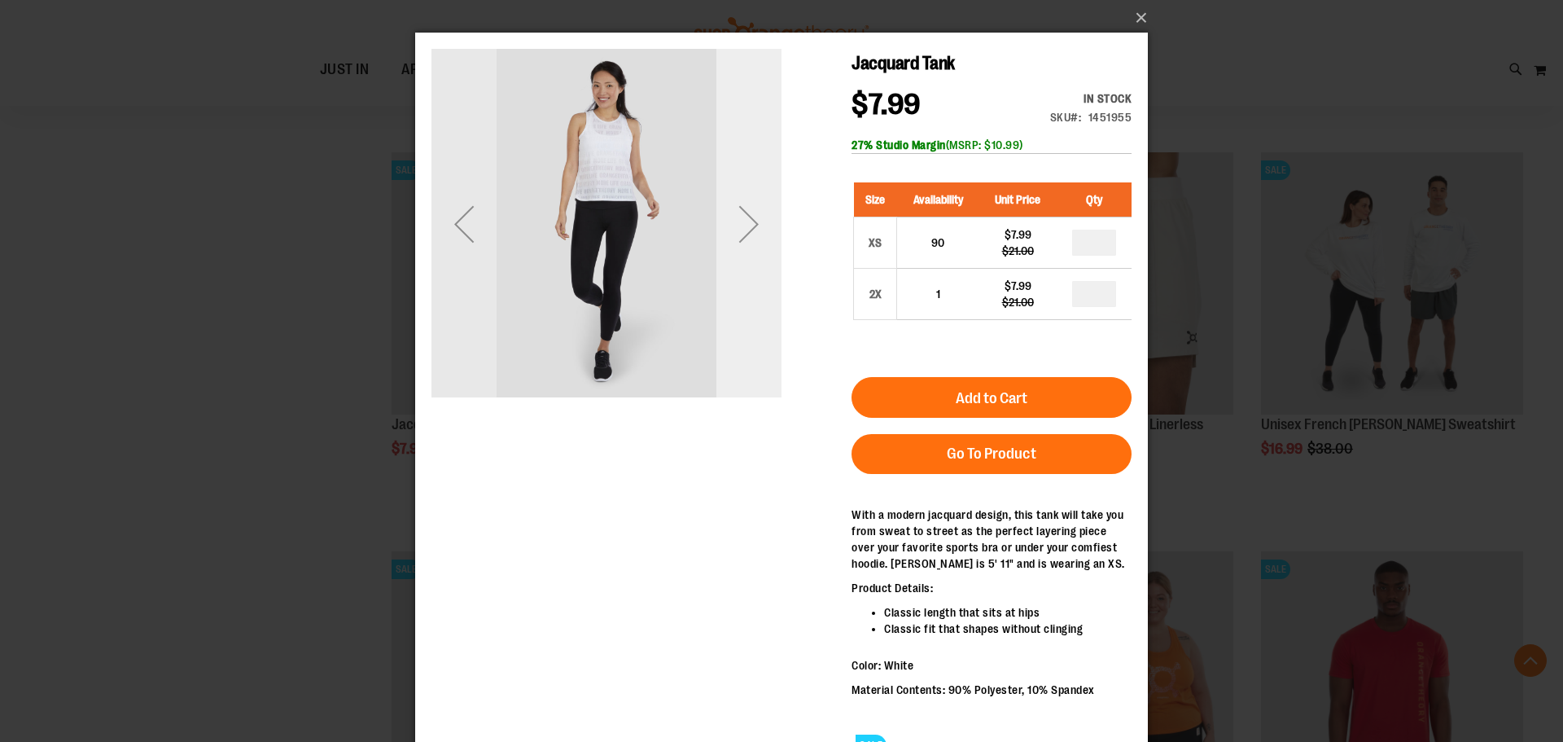
click at [755, 217] on div "Next" at bounding box center [748, 223] width 65 height 65
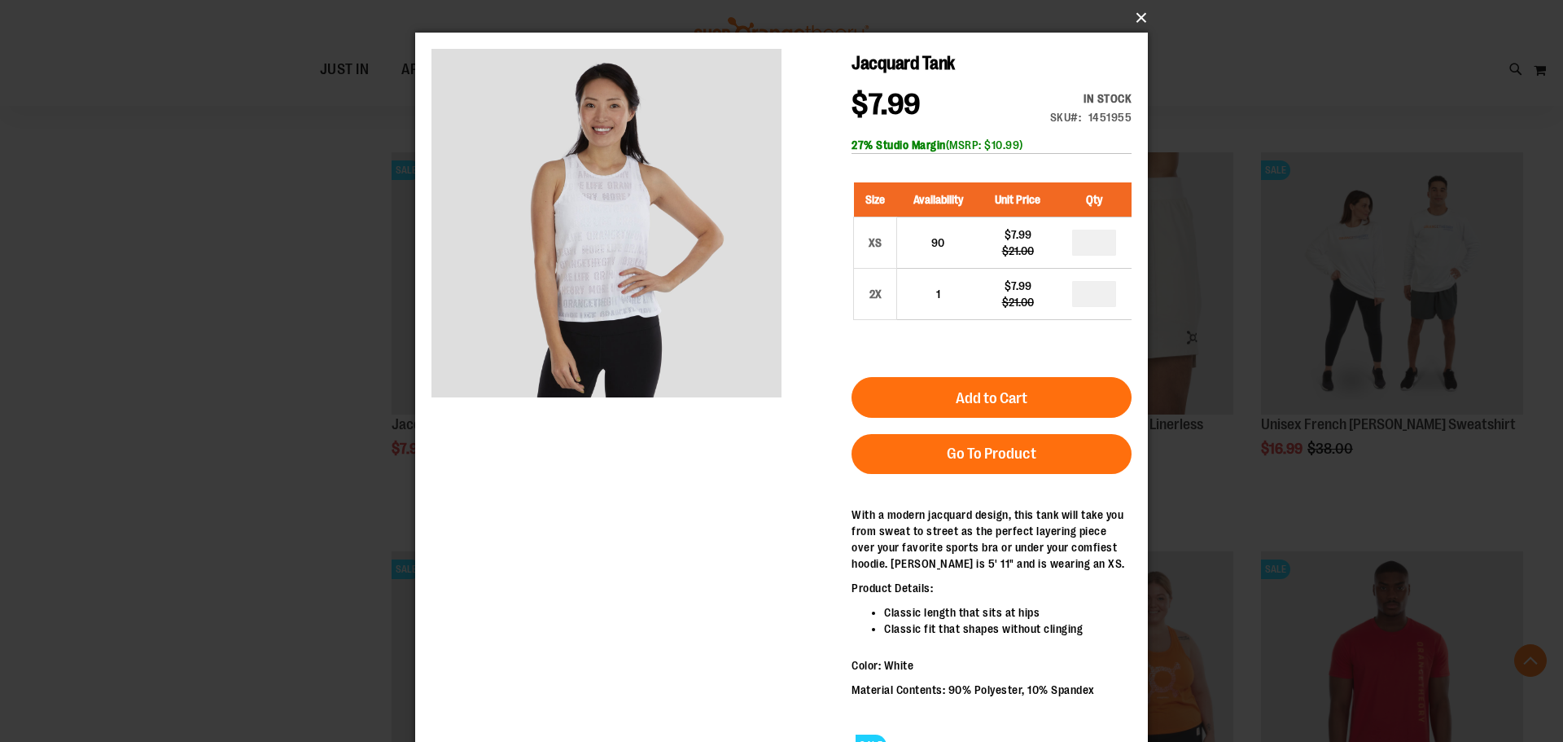
click at [1136, 2] on button "×" at bounding box center [786, 18] width 733 height 36
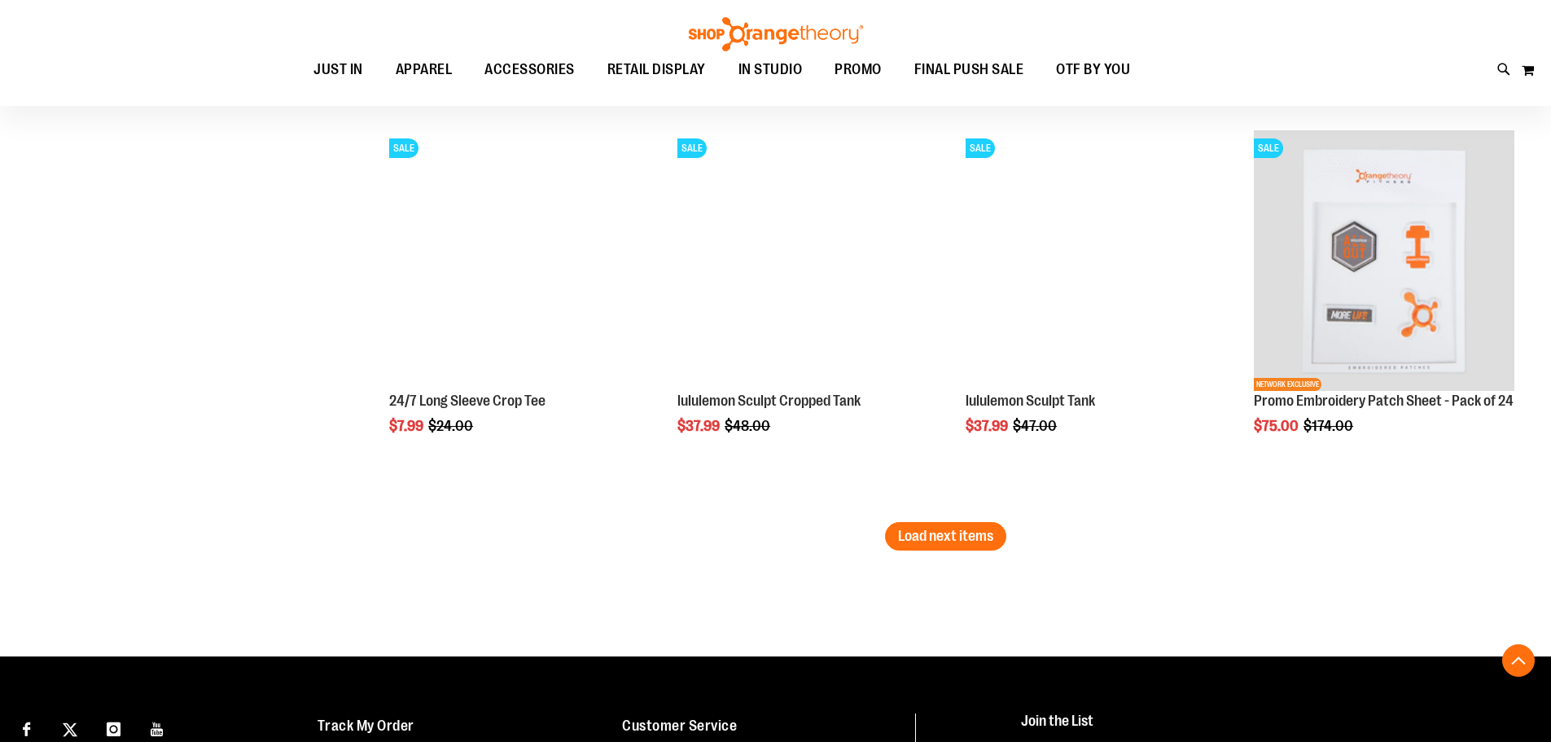
scroll to position [3145, 0]
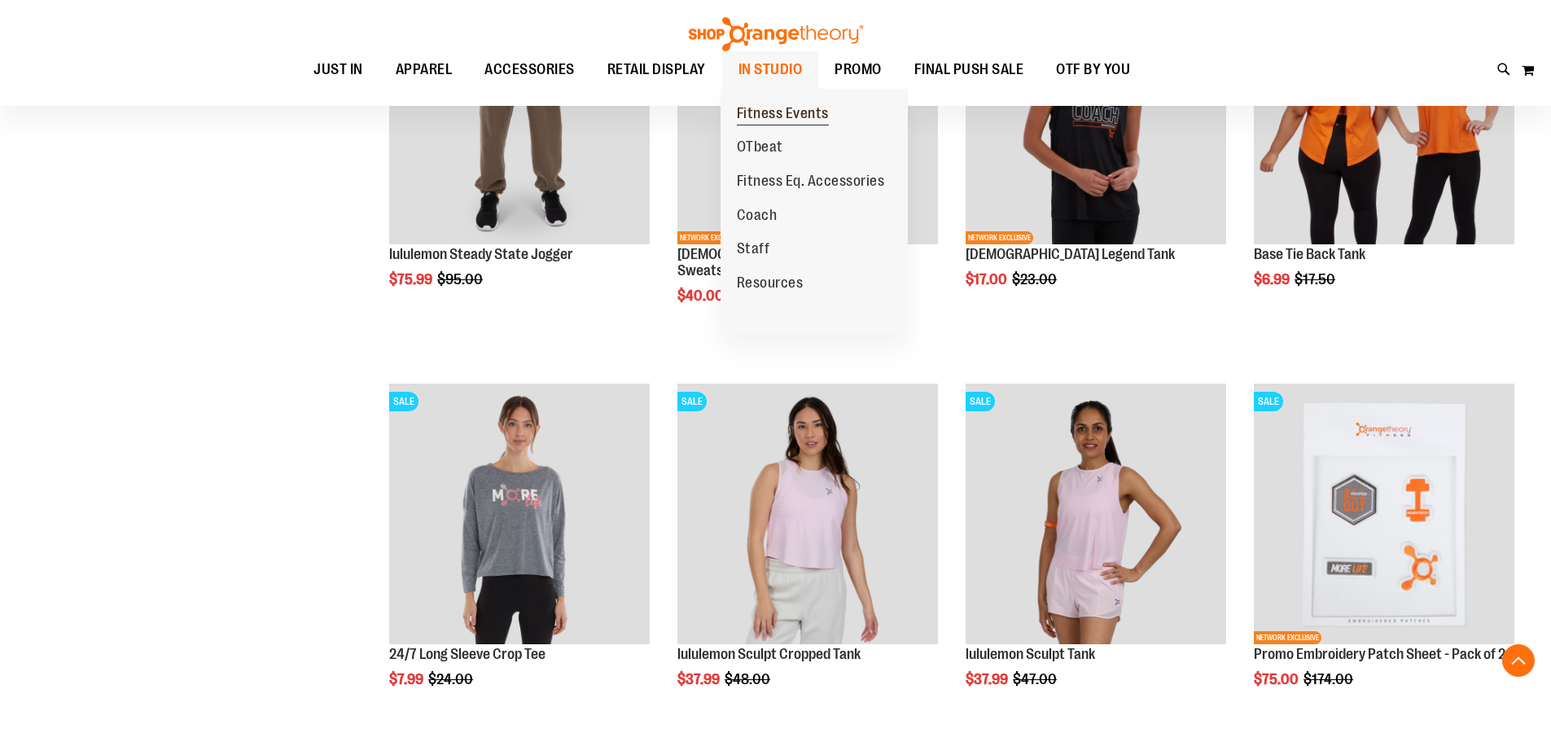
click at [803, 107] on span "Fitness Events" at bounding box center [783, 115] width 92 height 20
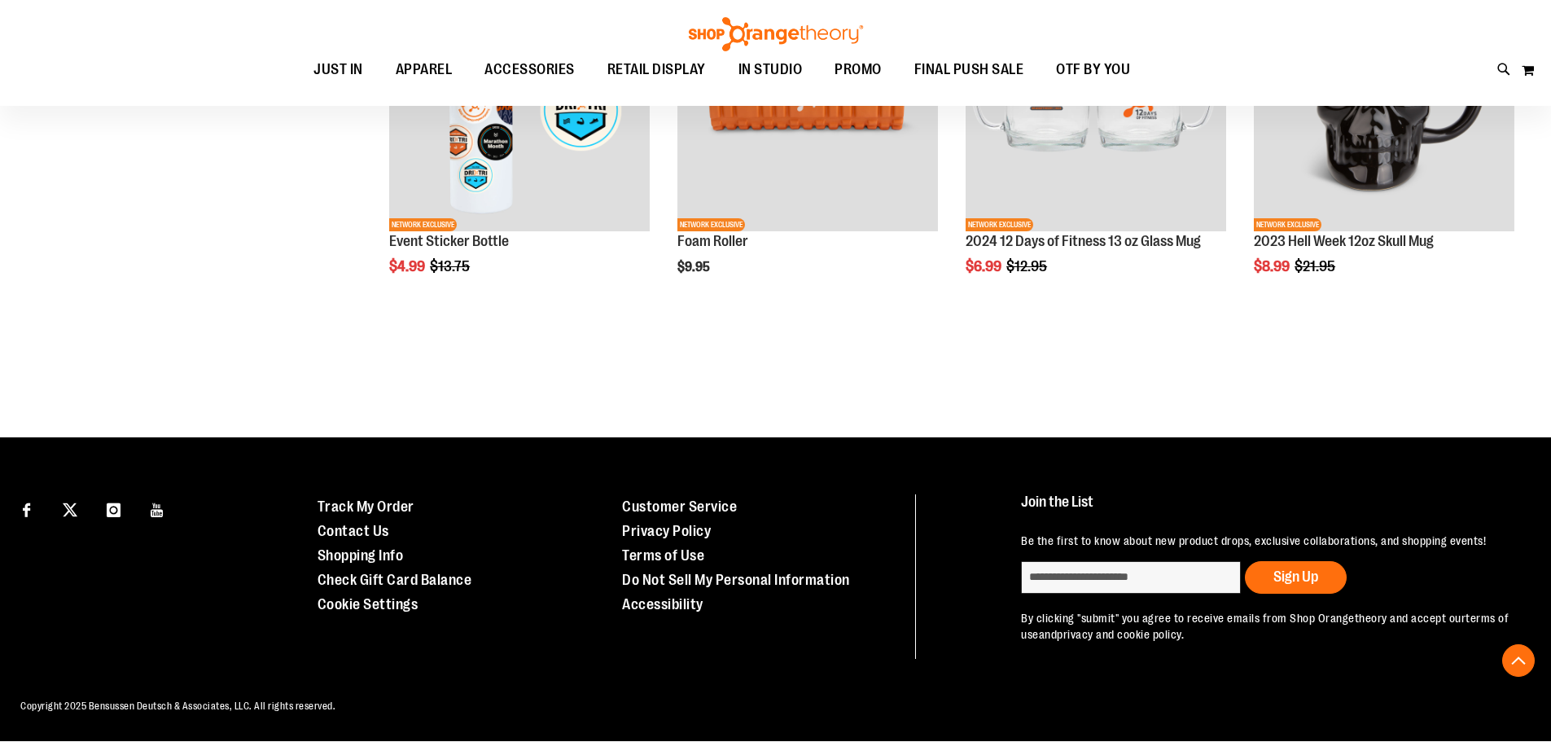
scroll to position [935, 0]
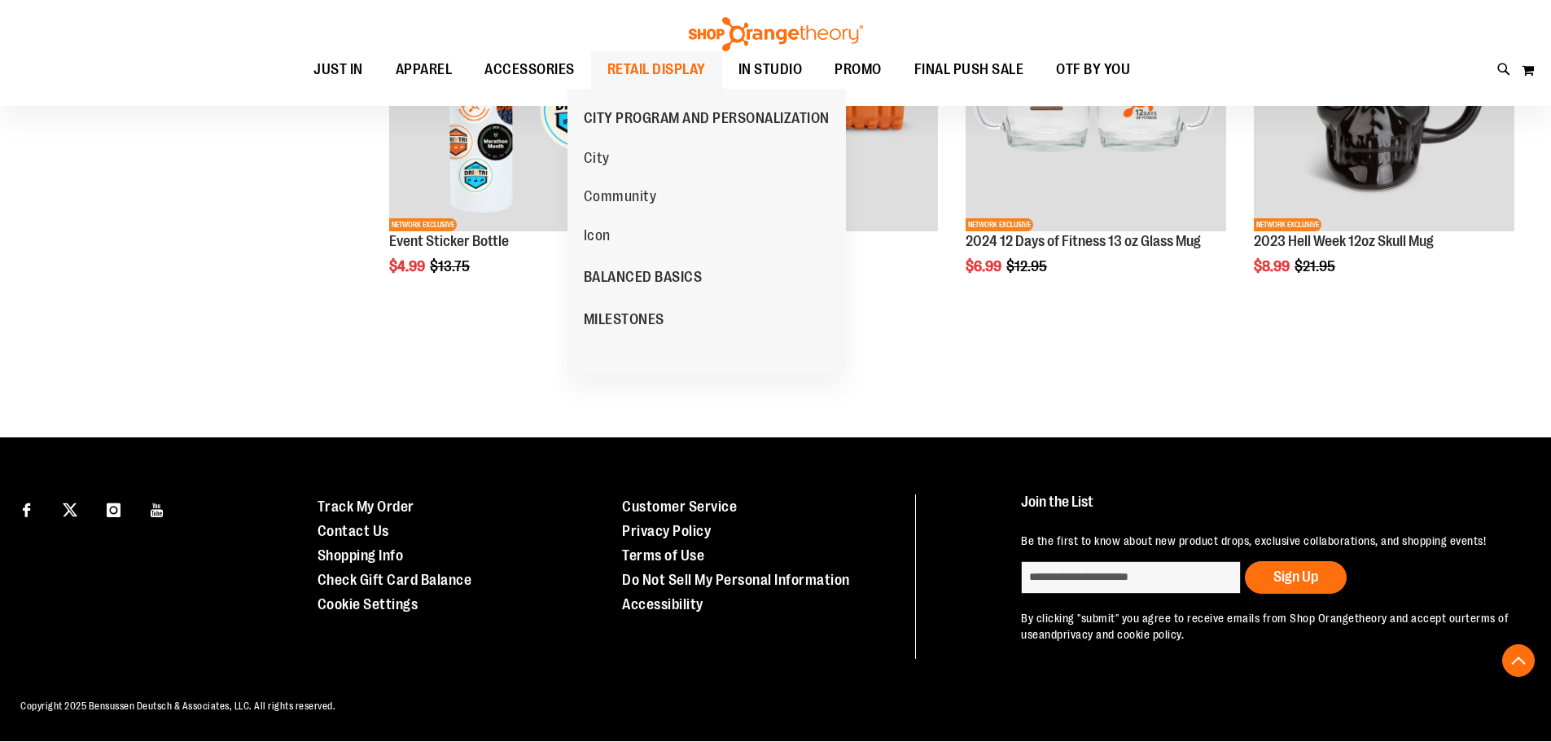
type input "**********"
click at [623, 76] on span "RETAIL DISPLAY" at bounding box center [656, 69] width 99 height 37
click at [622, 62] on span "RETAIL DISPLAY" at bounding box center [656, 69] width 99 height 37
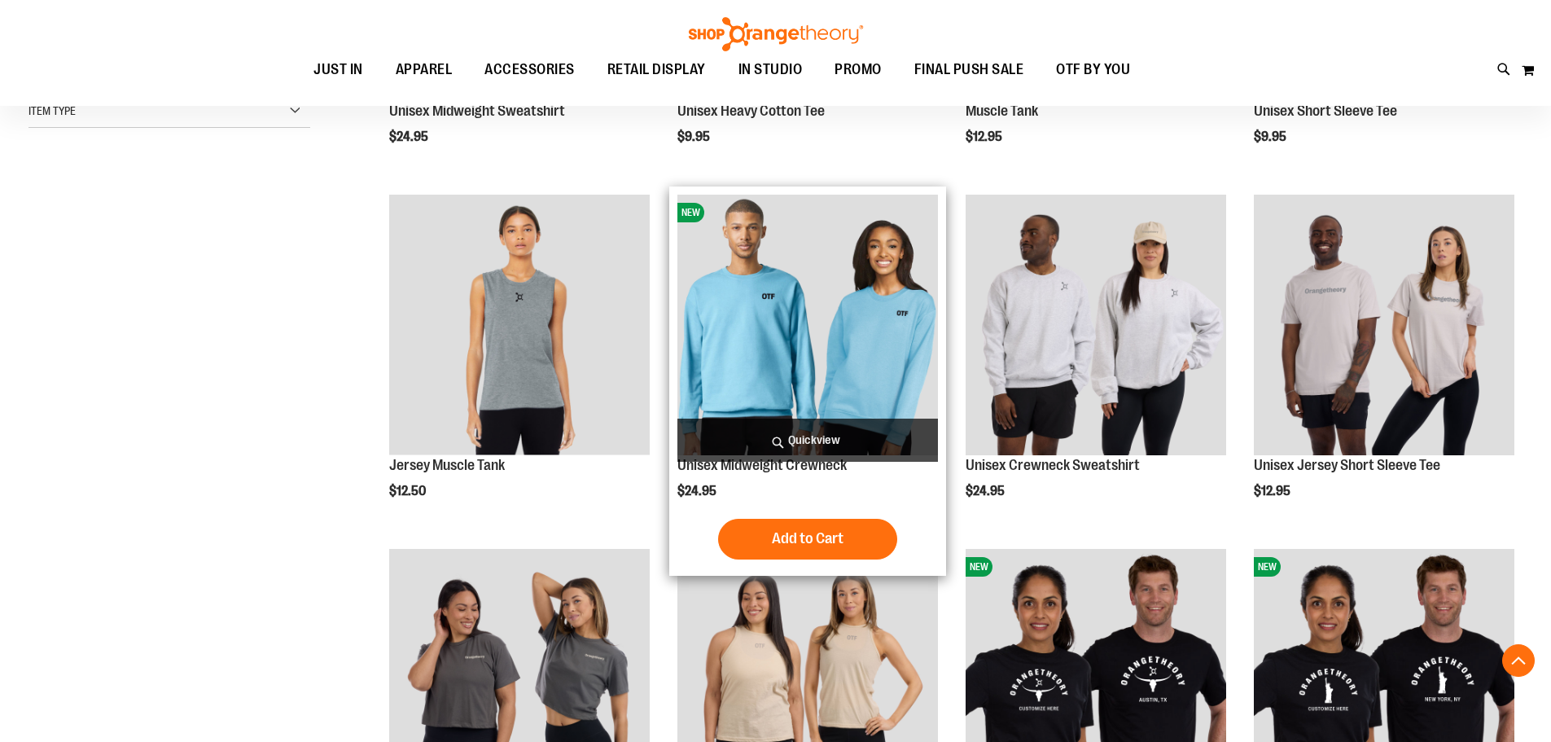
scroll to position [569, 0]
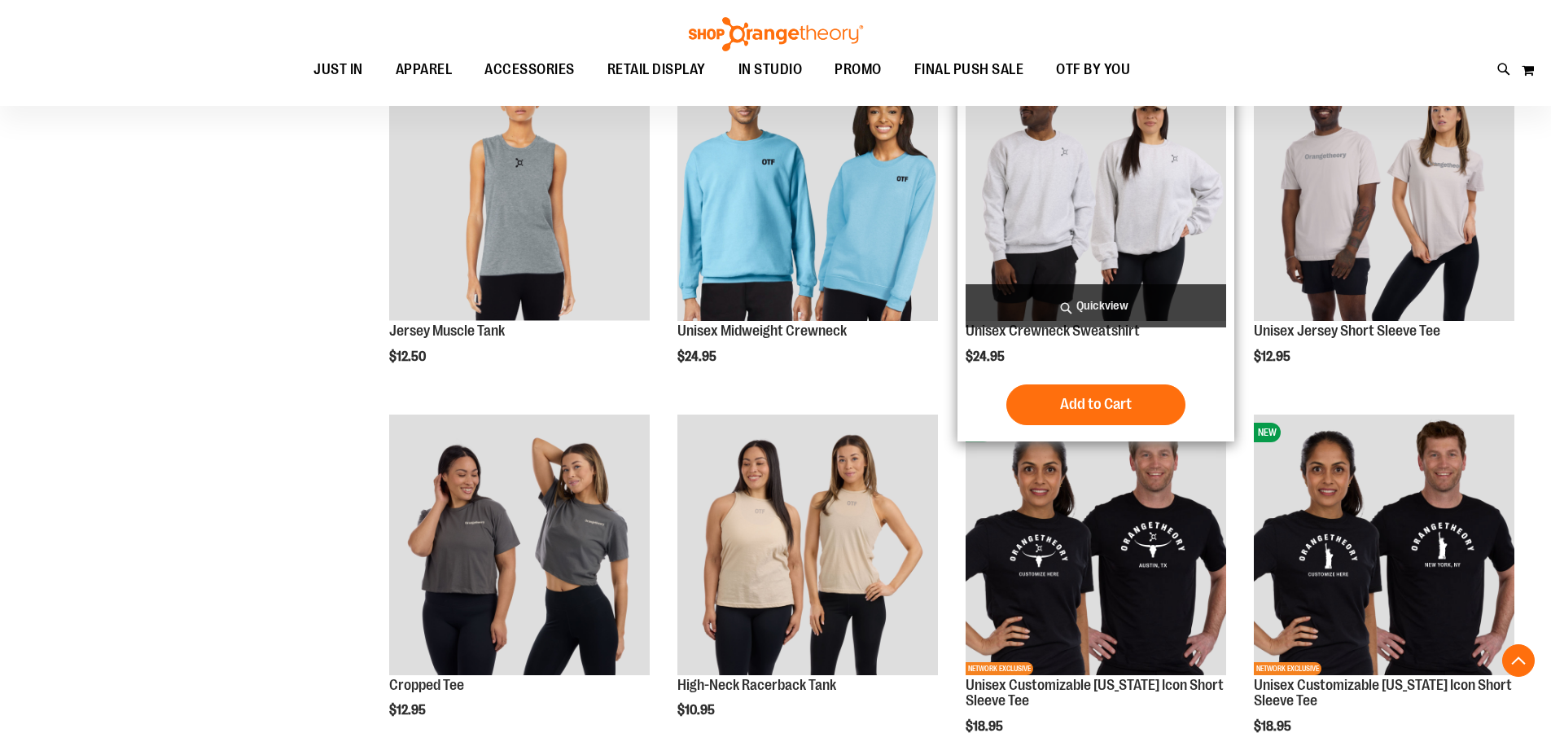
scroll to position [732, 0]
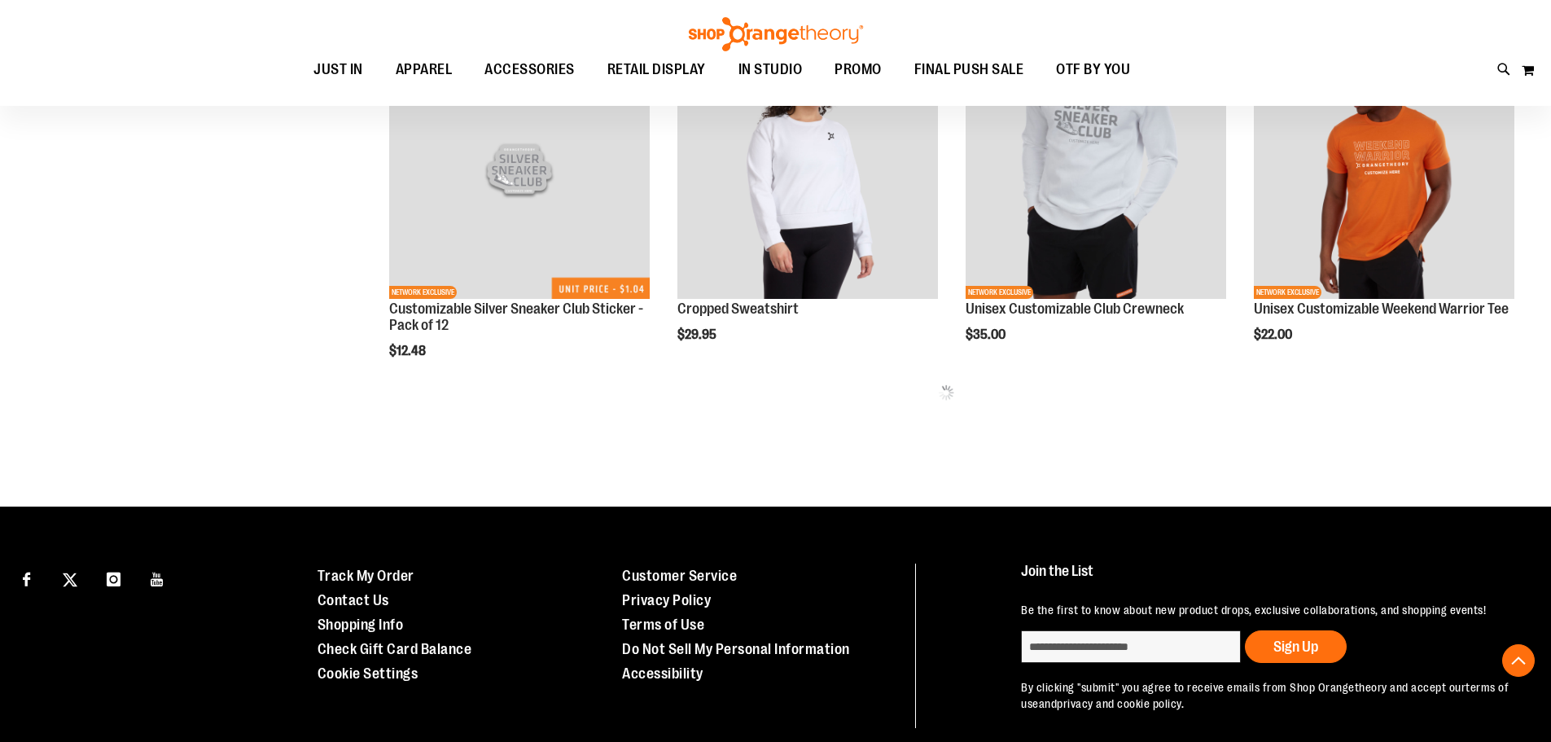
scroll to position [2148, 0]
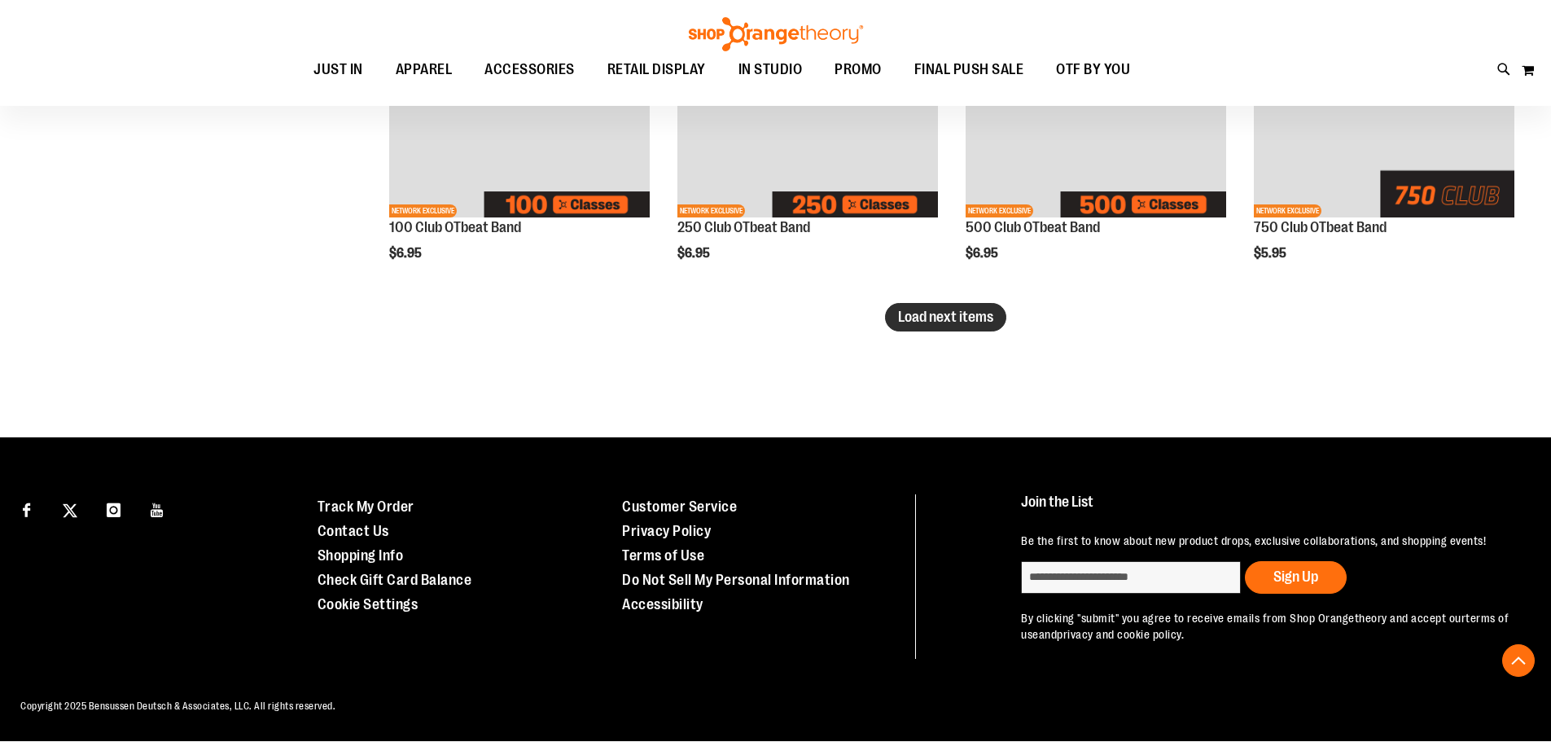
type input "**********"
click at [933, 303] on button "Load next items" at bounding box center [945, 317] width 121 height 28
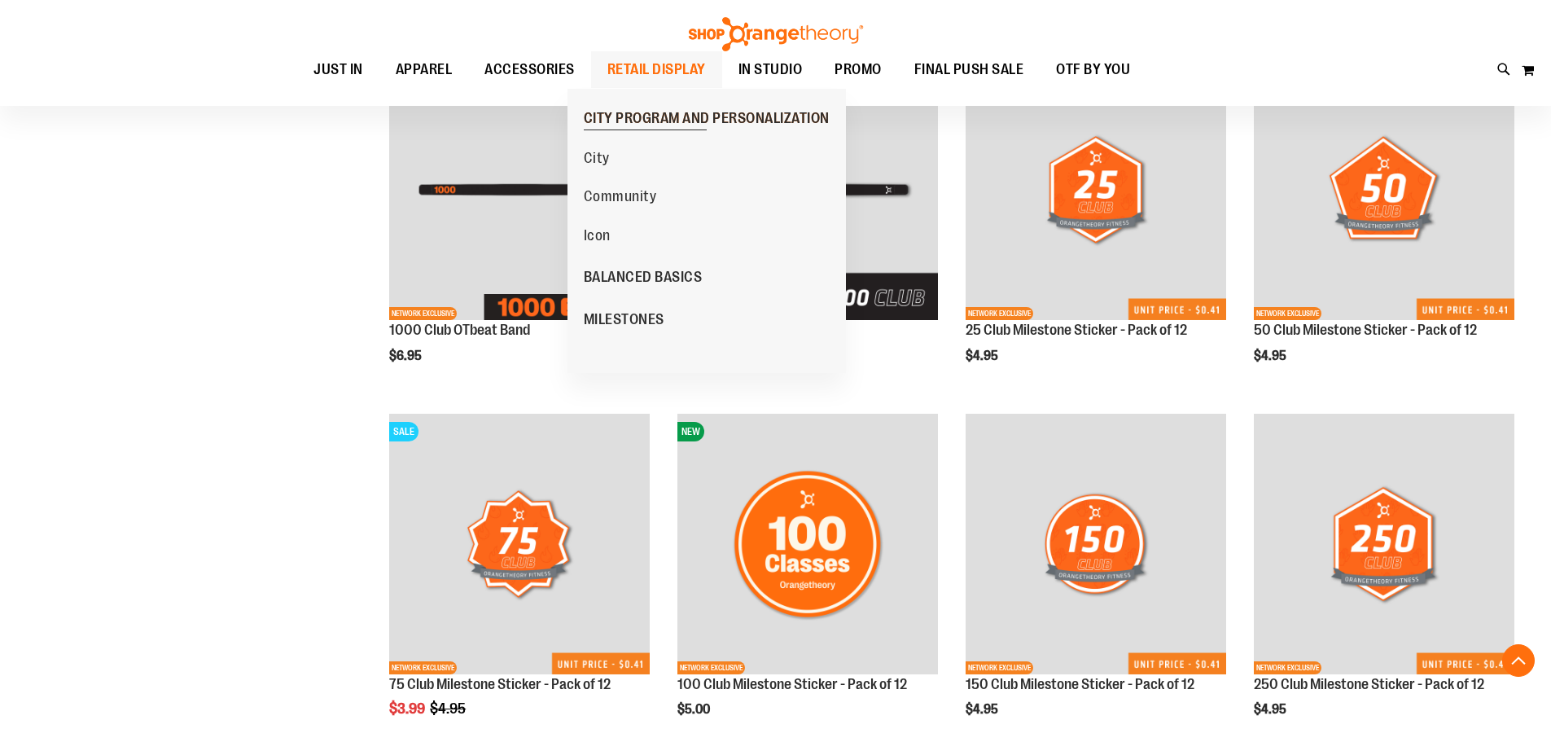
scroll to position [3306, 0]
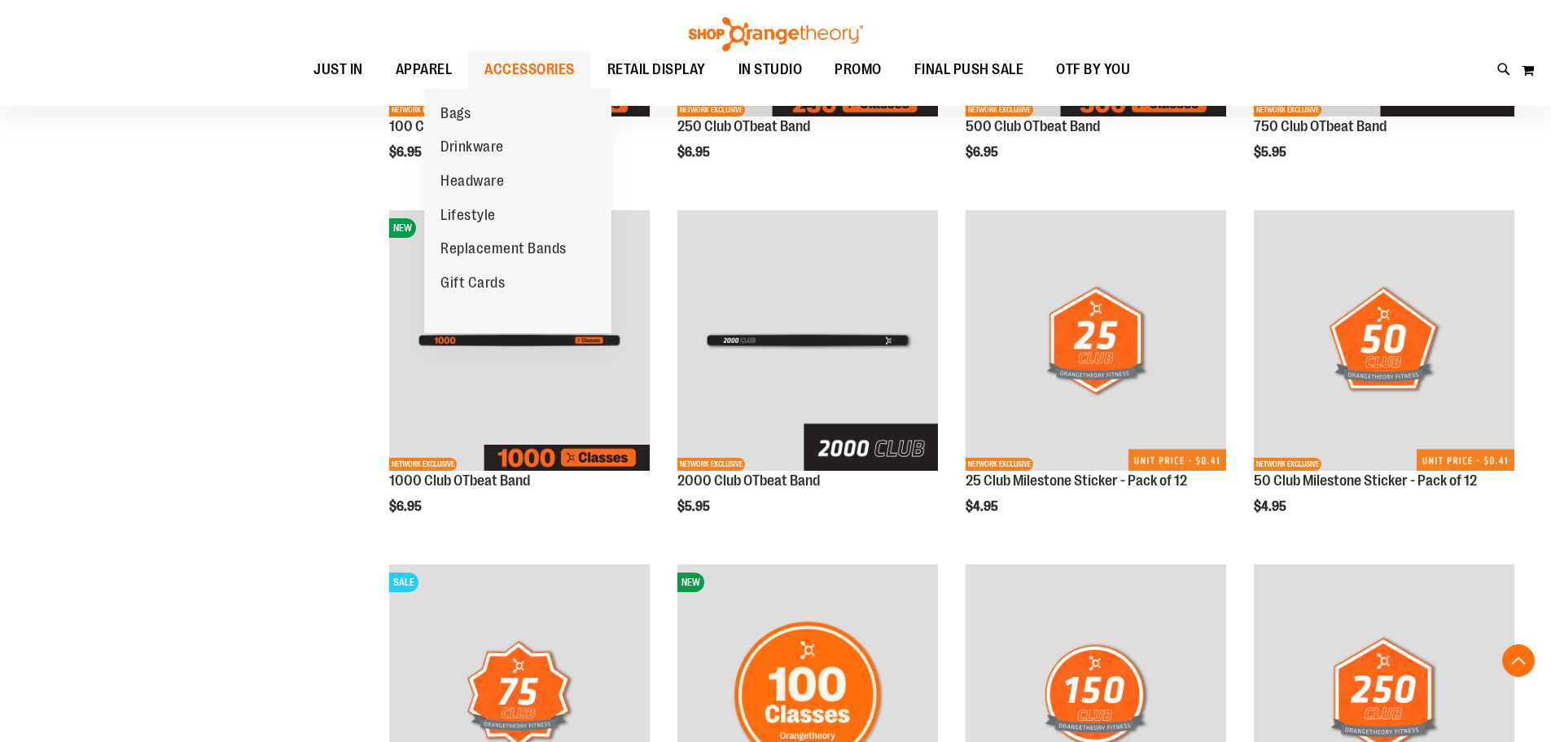
drag, startPoint x: 462, startPoint y: 116, endPoint x: 505, endPoint y: 59, distance: 70.8
click at [504, 60] on li "ACCESSORIES ACCESSORIES Bags Drinkware Headware Lifestyle Replacement Bands Gif…" at bounding box center [529, 69] width 123 height 37
click at [506, 58] on span "ACCESSORIES" at bounding box center [529, 69] width 90 height 37
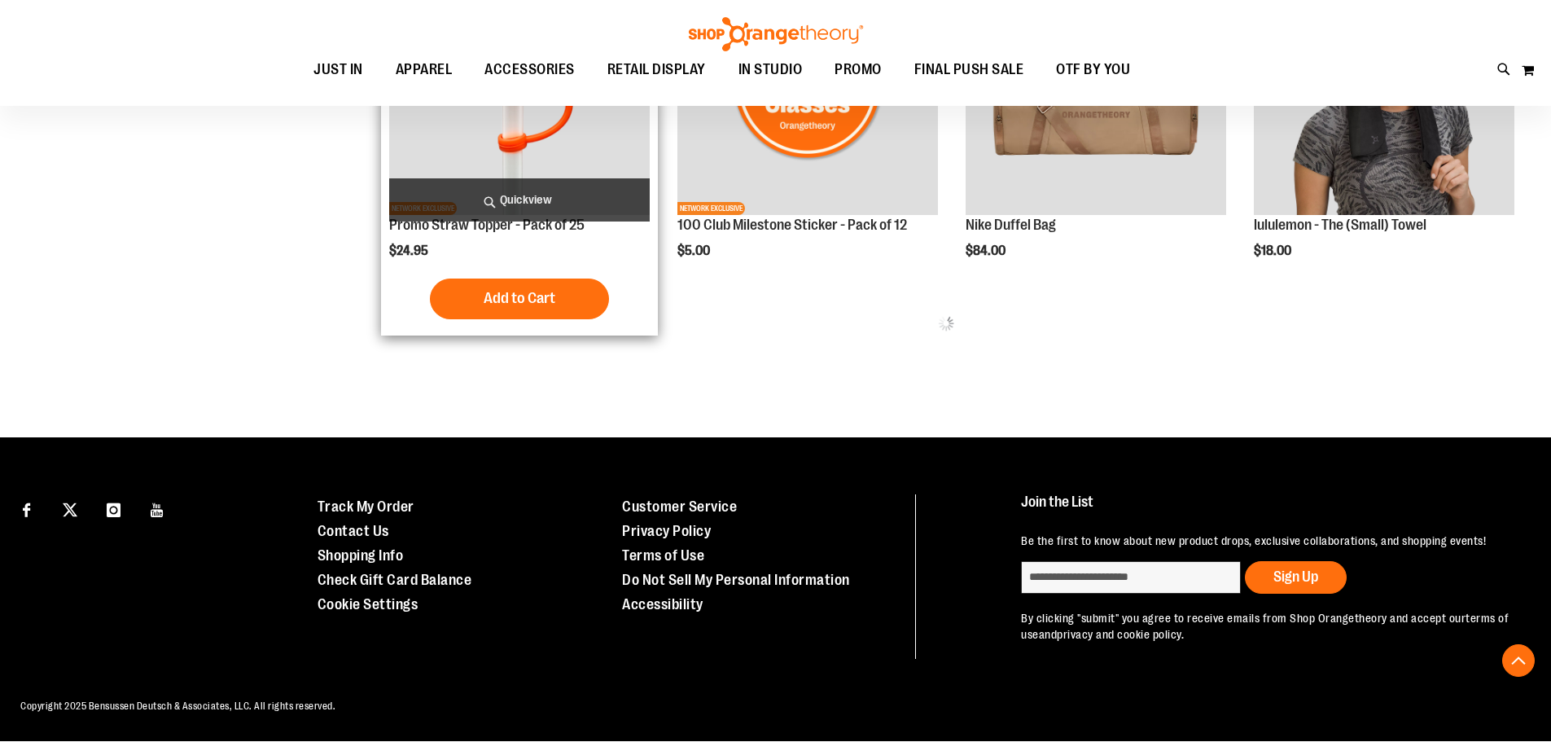
scroll to position [1131, 0]
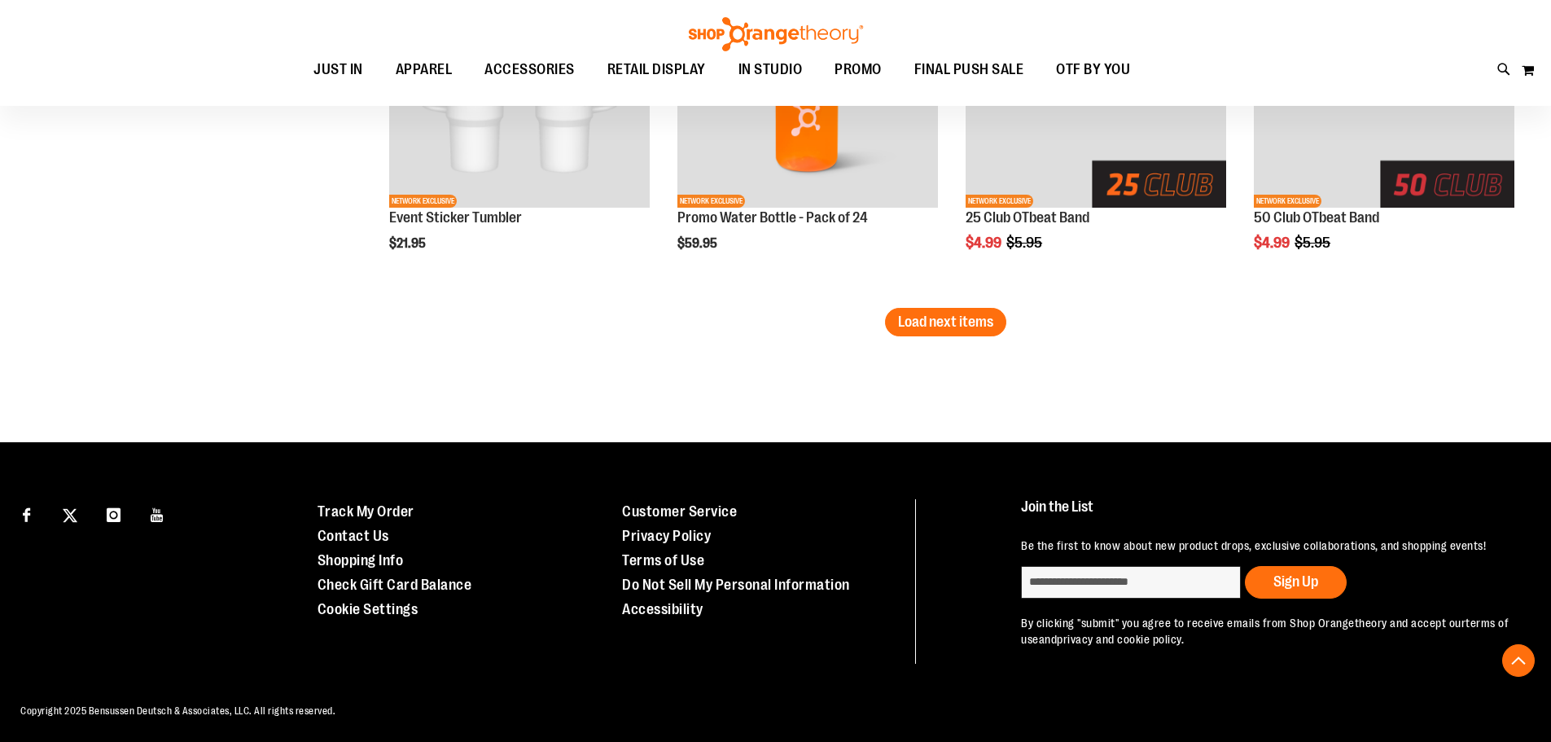
scroll to position [3355, 0]
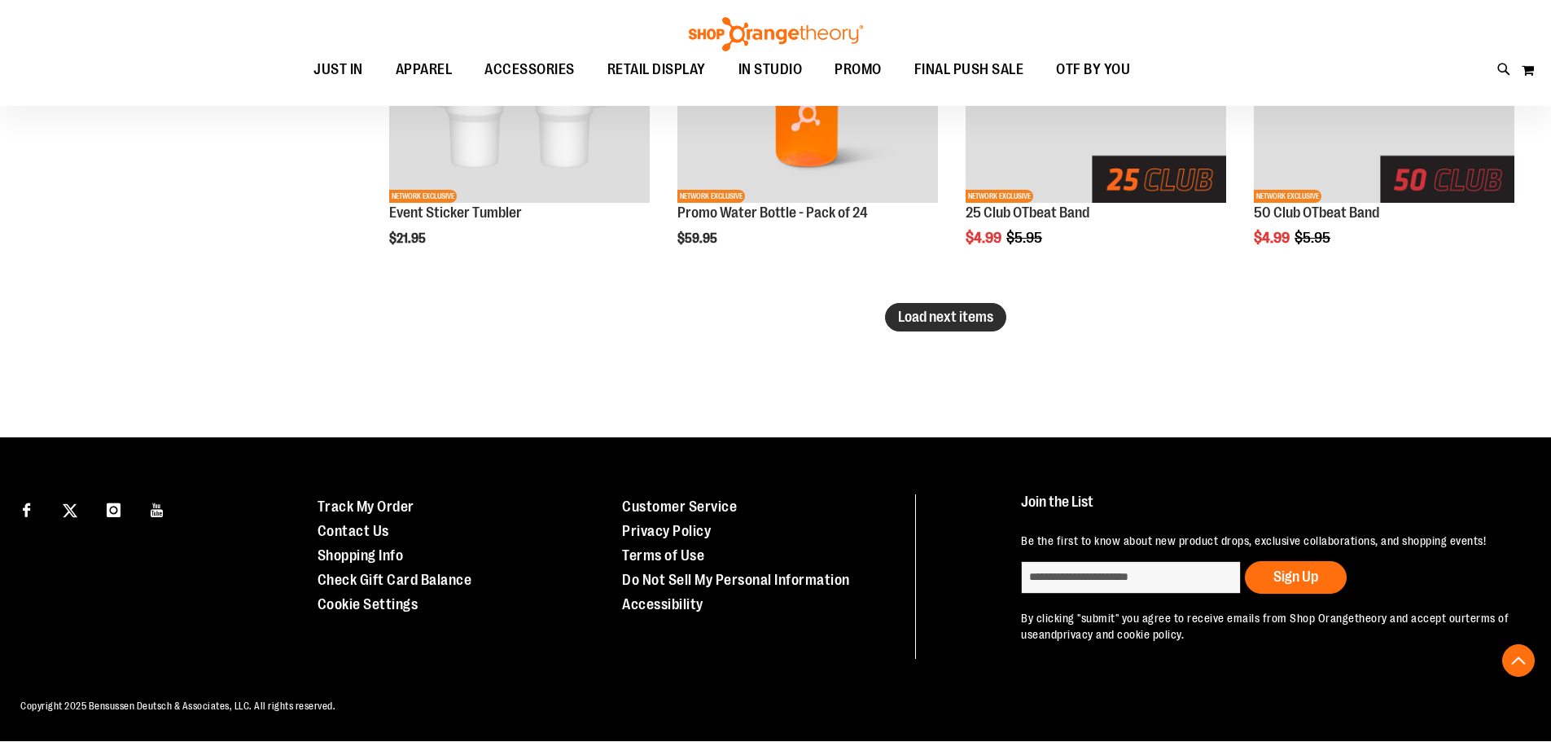
type input "**********"
click at [936, 309] on button "Load next items" at bounding box center [945, 317] width 121 height 28
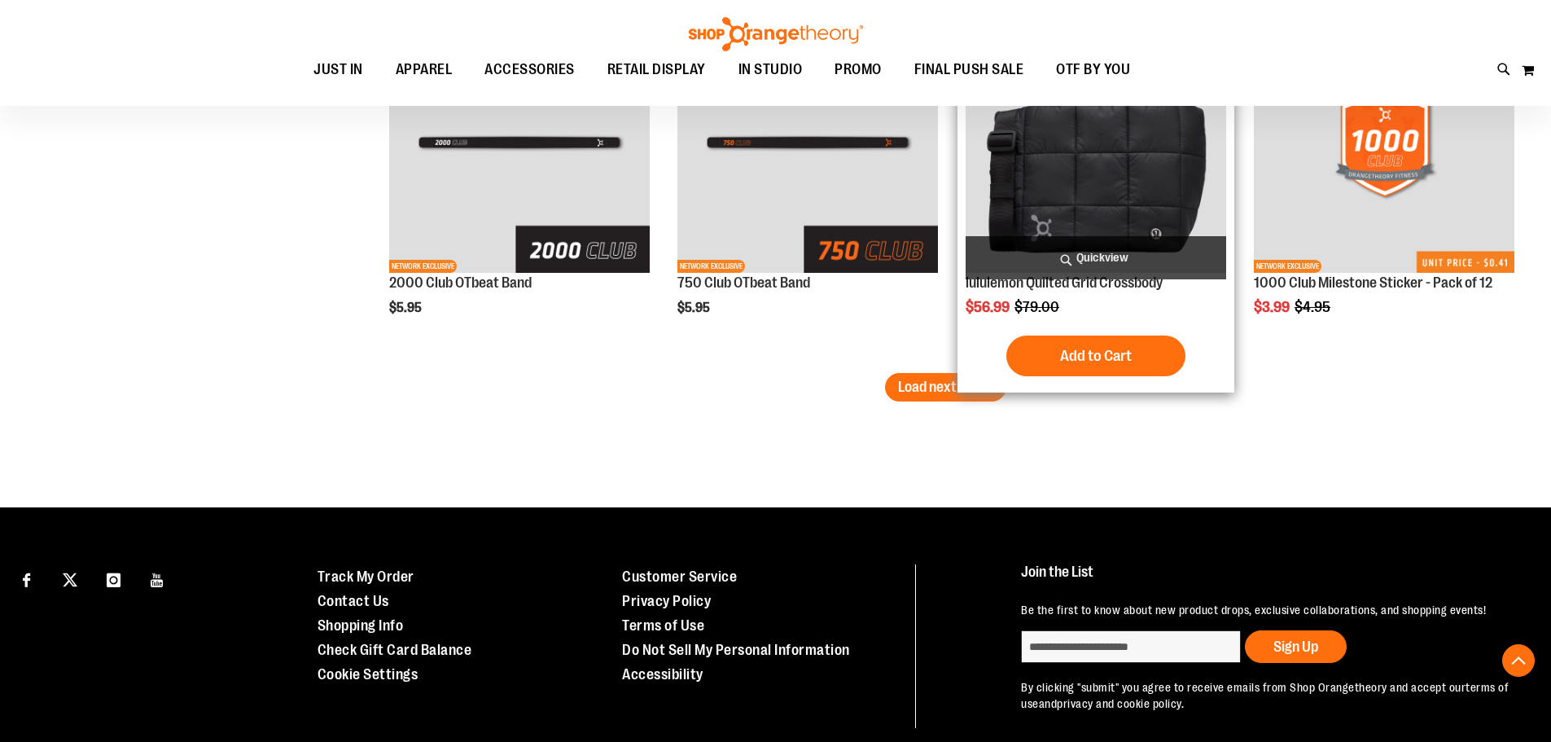
scroll to position [4379, 0]
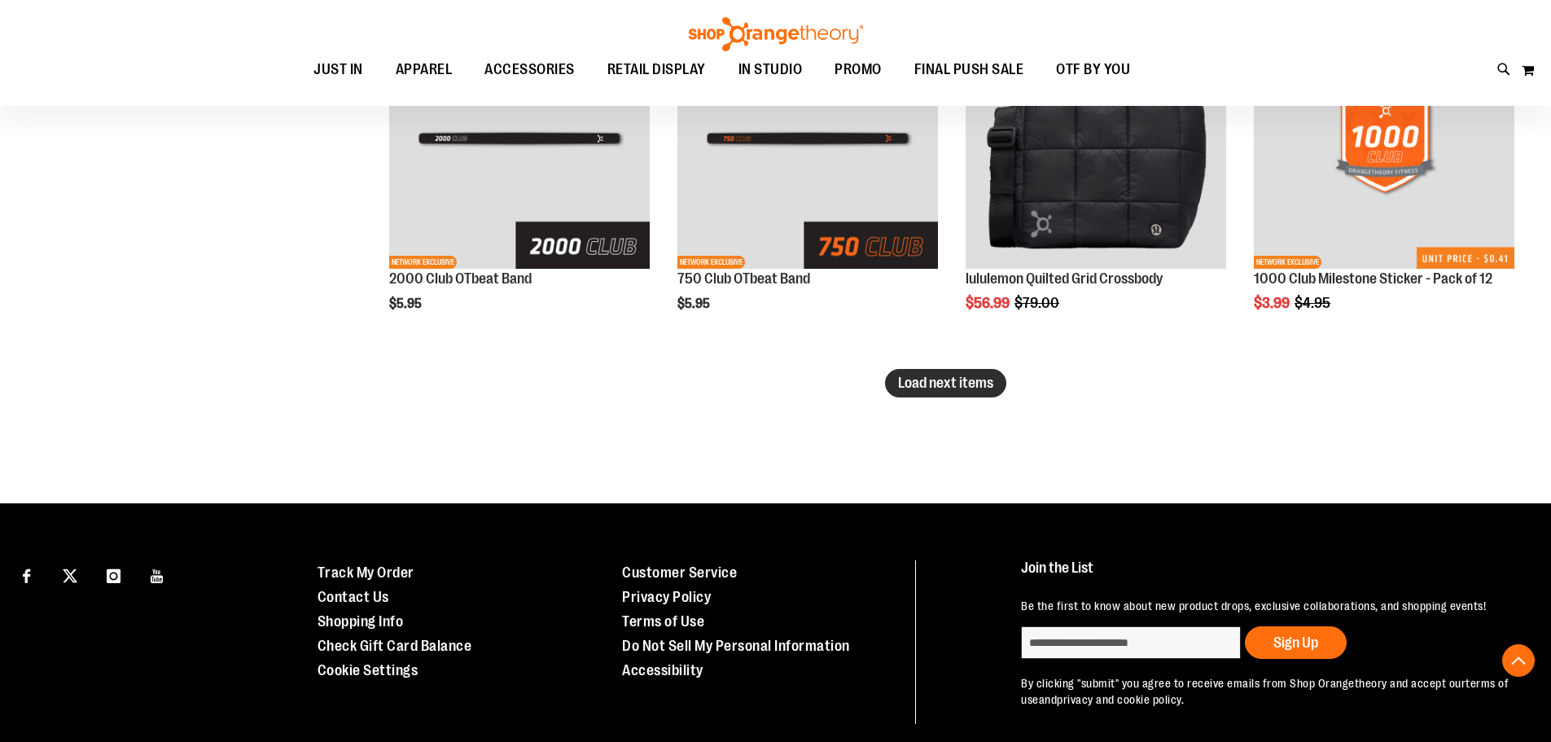
click at [943, 392] on button "Load next items" at bounding box center [945, 383] width 121 height 28
